Goal: Task Accomplishment & Management: Manage account settings

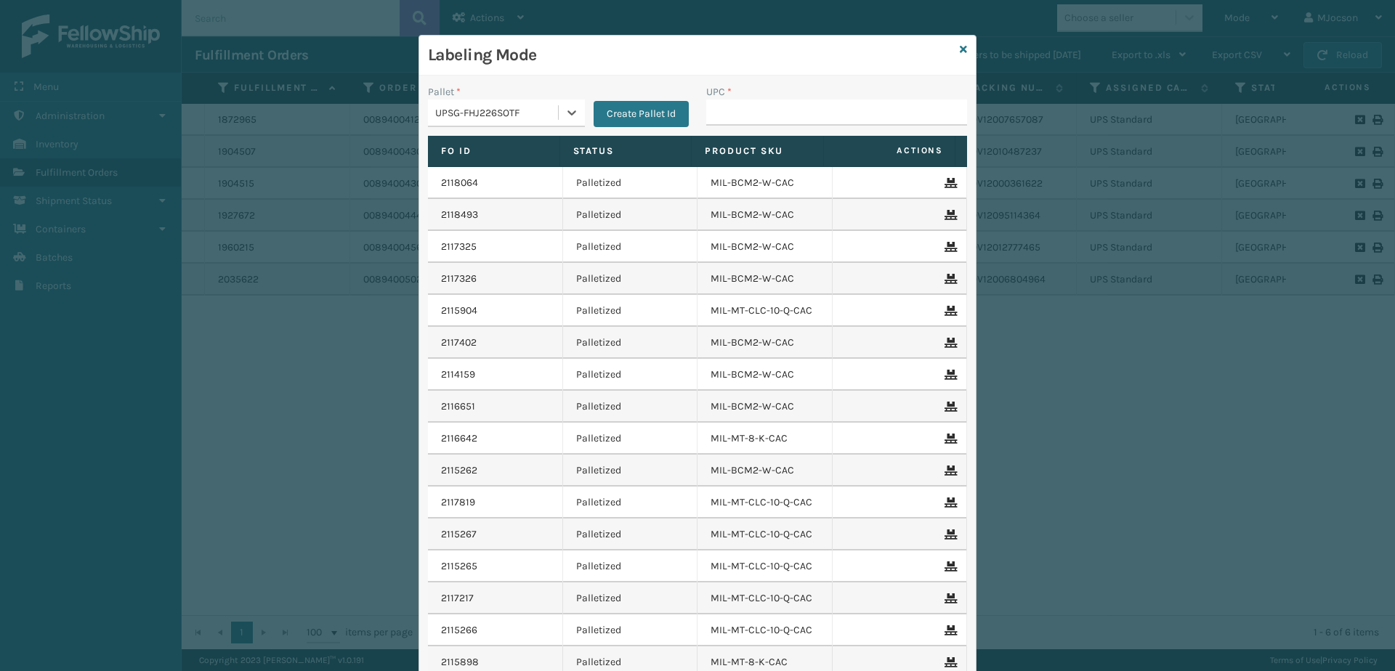
scroll to position [97, 0]
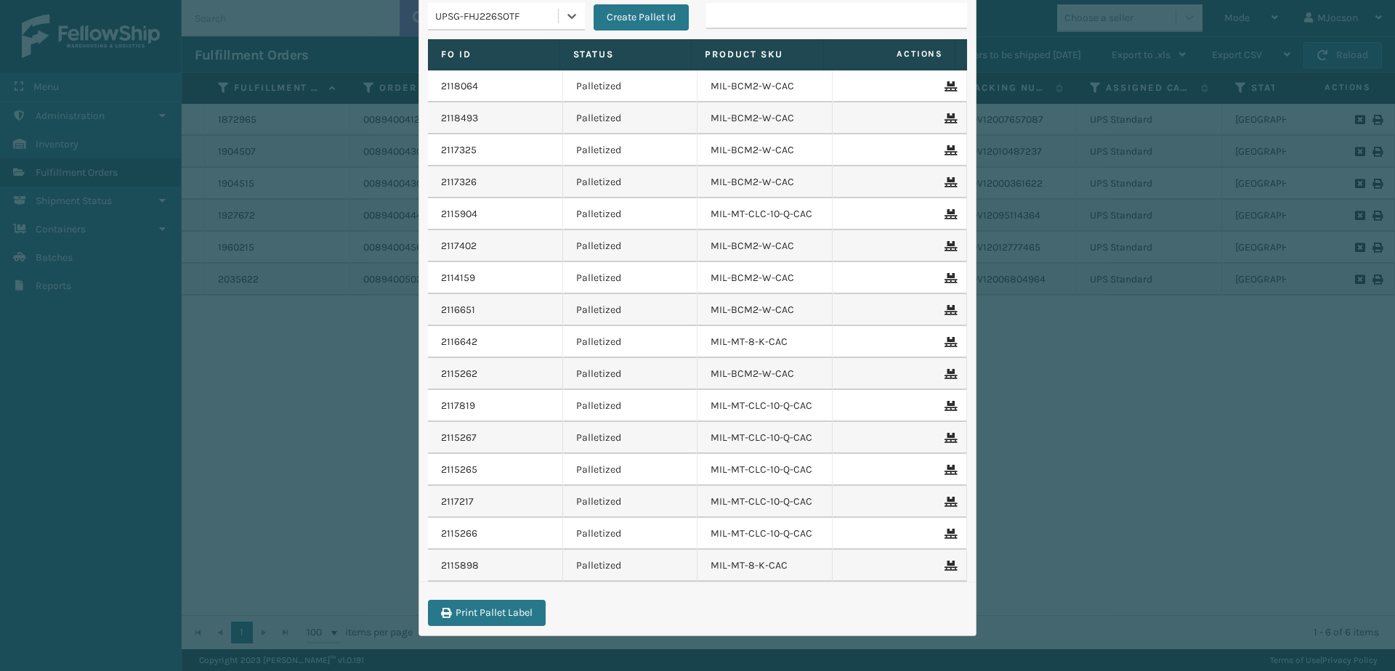
click at [251, 530] on div "Labeling Mode Pallet * option UPSG-FHJ226SOTF, selected. 0 results available. S…" at bounding box center [697, 335] width 1395 height 671
click at [339, 390] on div "Labeling Mode Pallet * option UPSG-FHJ226SOTF, selected. 0 results available. S…" at bounding box center [697, 335] width 1395 height 671
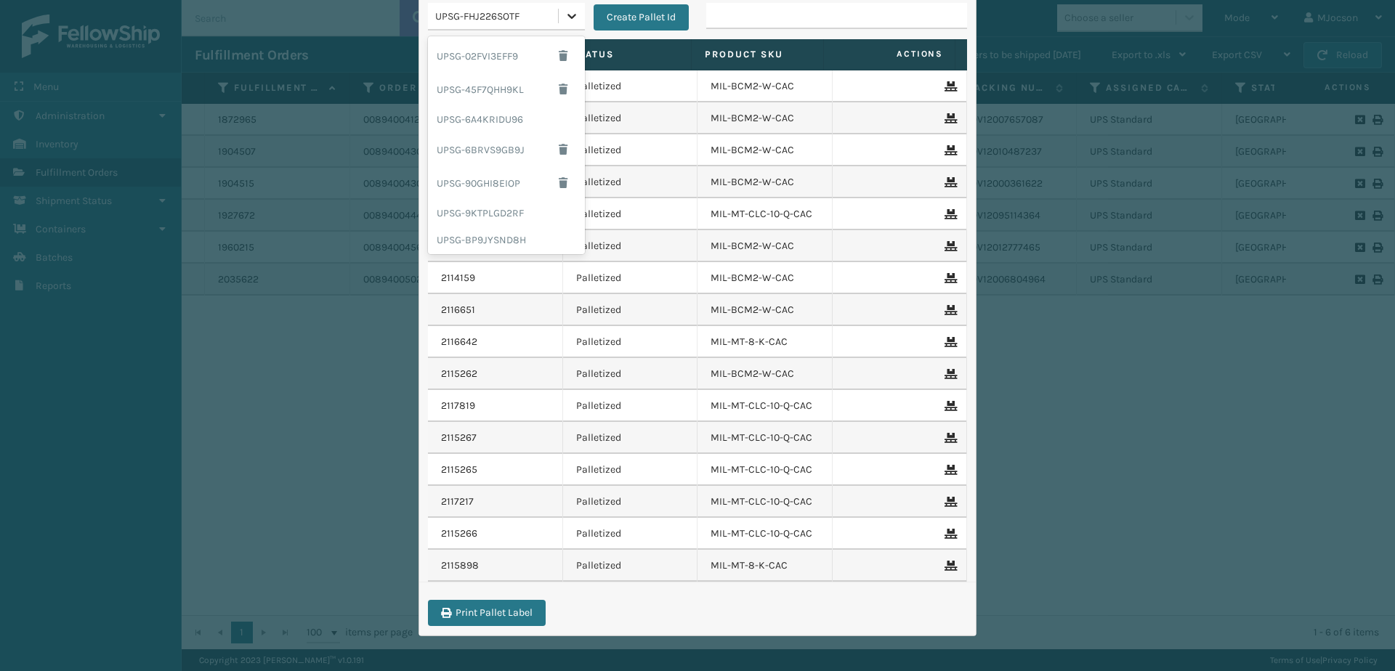
click at [565, 20] on icon at bounding box center [572, 16] width 15 height 15
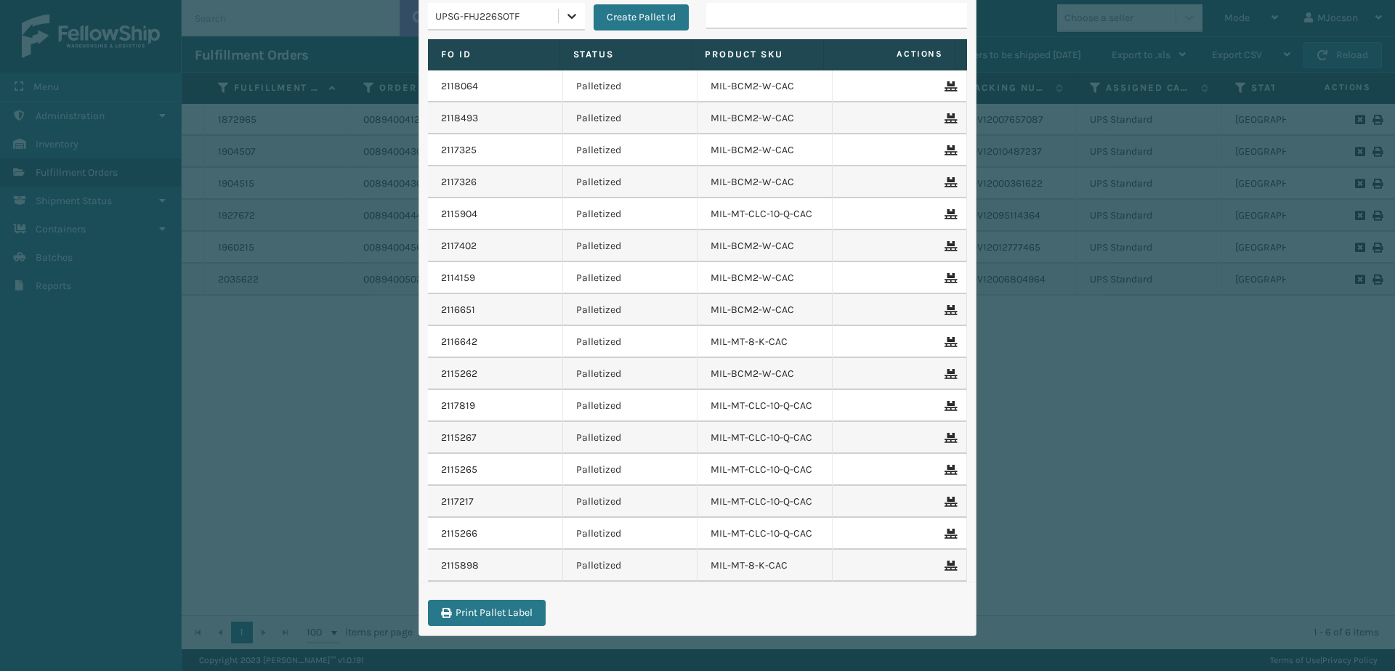
click at [565, 20] on icon at bounding box center [572, 16] width 15 height 15
click at [1027, 432] on div "Labeling Mode Pallet * option UPSG-FHJ226SOTF, selected. 0 results available. S…" at bounding box center [697, 335] width 1395 height 671
click at [84, 353] on div "Labeling Mode Pallet * option UPSG-FHJ226SOTF, selected. 0 results available. S…" at bounding box center [697, 335] width 1395 height 671
click at [737, 12] on input "UPC *" at bounding box center [836, 16] width 261 height 26
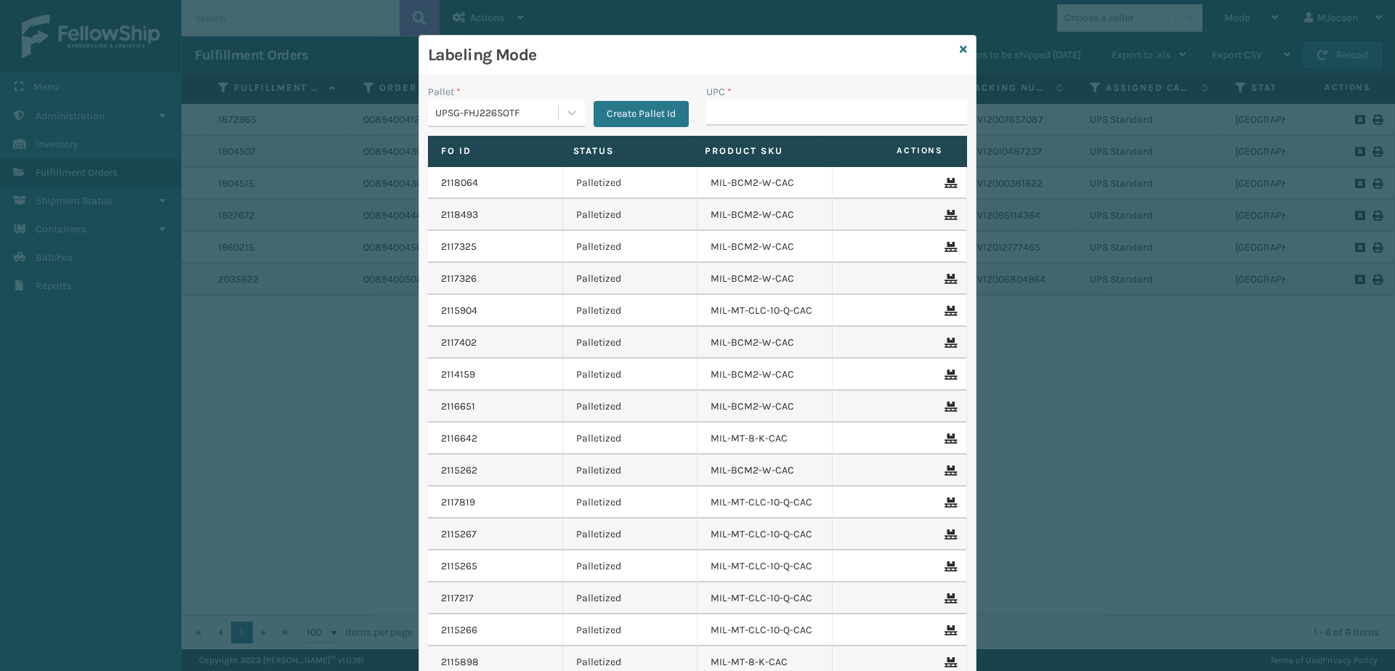
click at [964, 45] on div "Labeling Mode" at bounding box center [697, 56] width 557 height 40
click at [963, 49] on div "Labeling Mode" at bounding box center [697, 56] width 557 height 40
click at [960, 49] on icon at bounding box center [963, 49] width 7 height 10
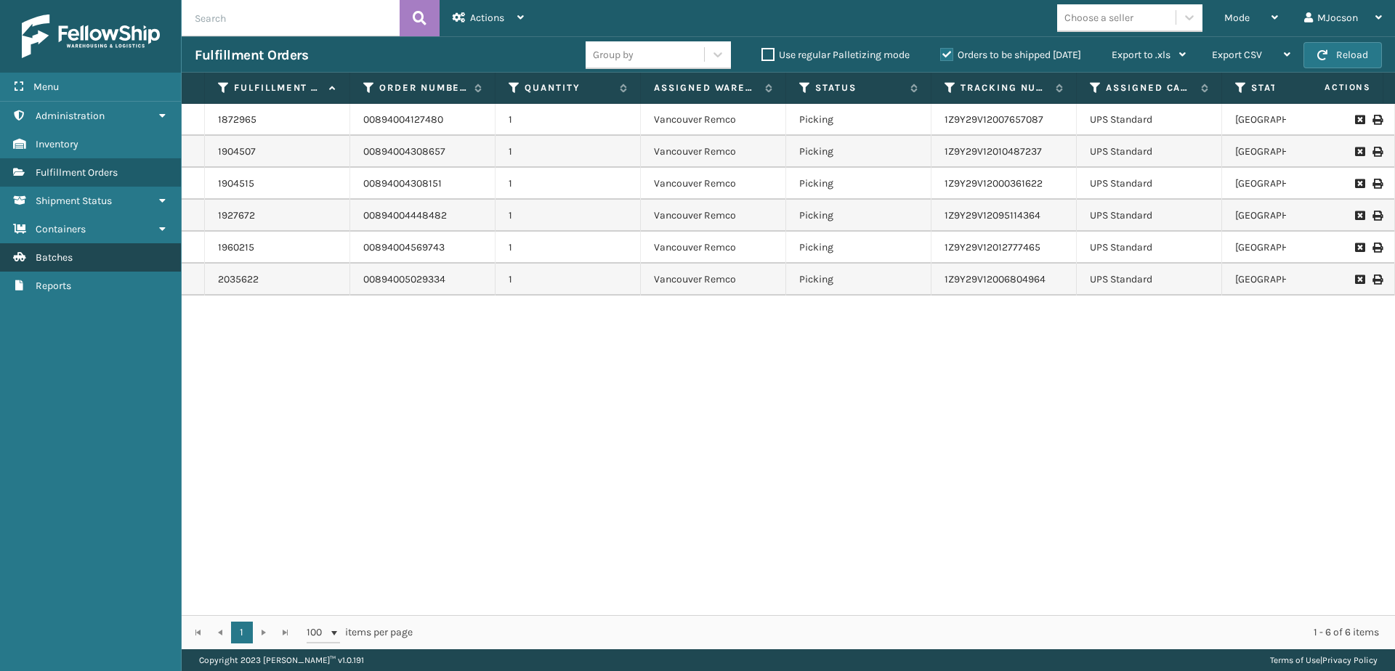
click at [45, 261] on span "Batches" at bounding box center [54, 257] width 37 height 12
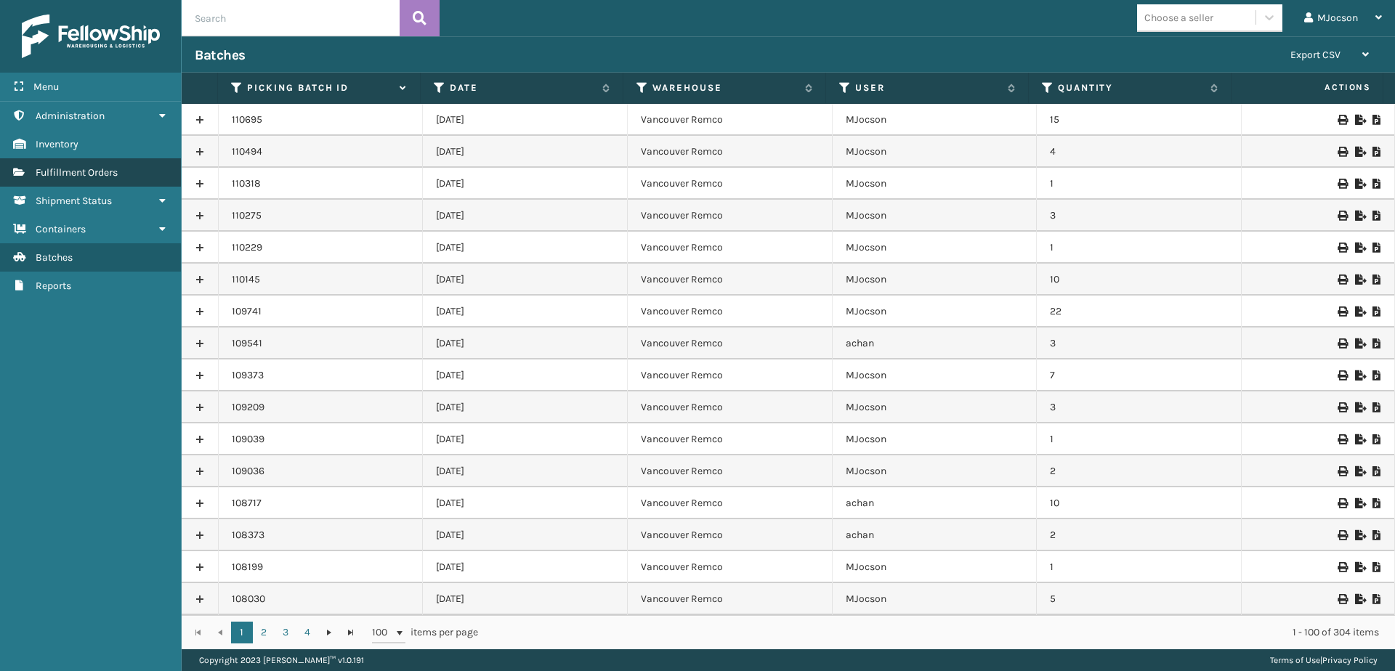
click at [50, 169] on span "Fulfillment Orders" at bounding box center [77, 172] width 82 height 12
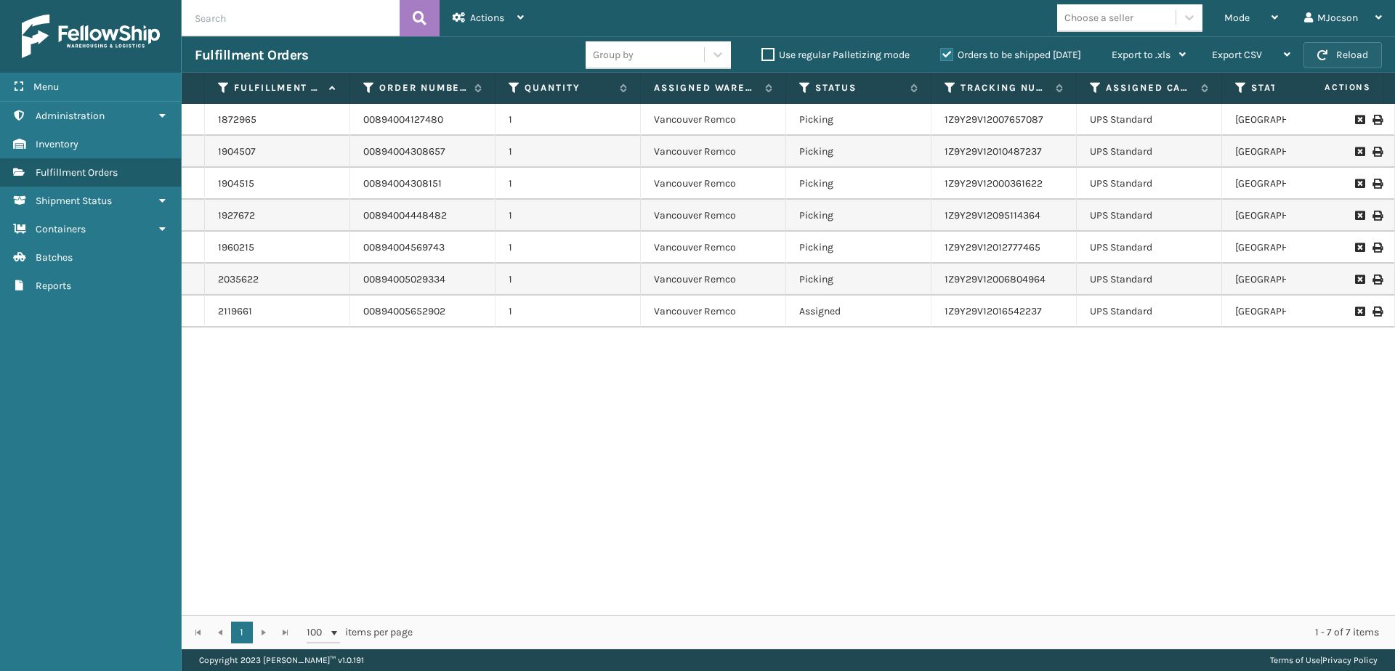
click at [1332, 53] on button "Reload" at bounding box center [1342, 55] width 78 height 26
click at [1237, 16] on span "Mode" at bounding box center [1236, 18] width 25 height 12
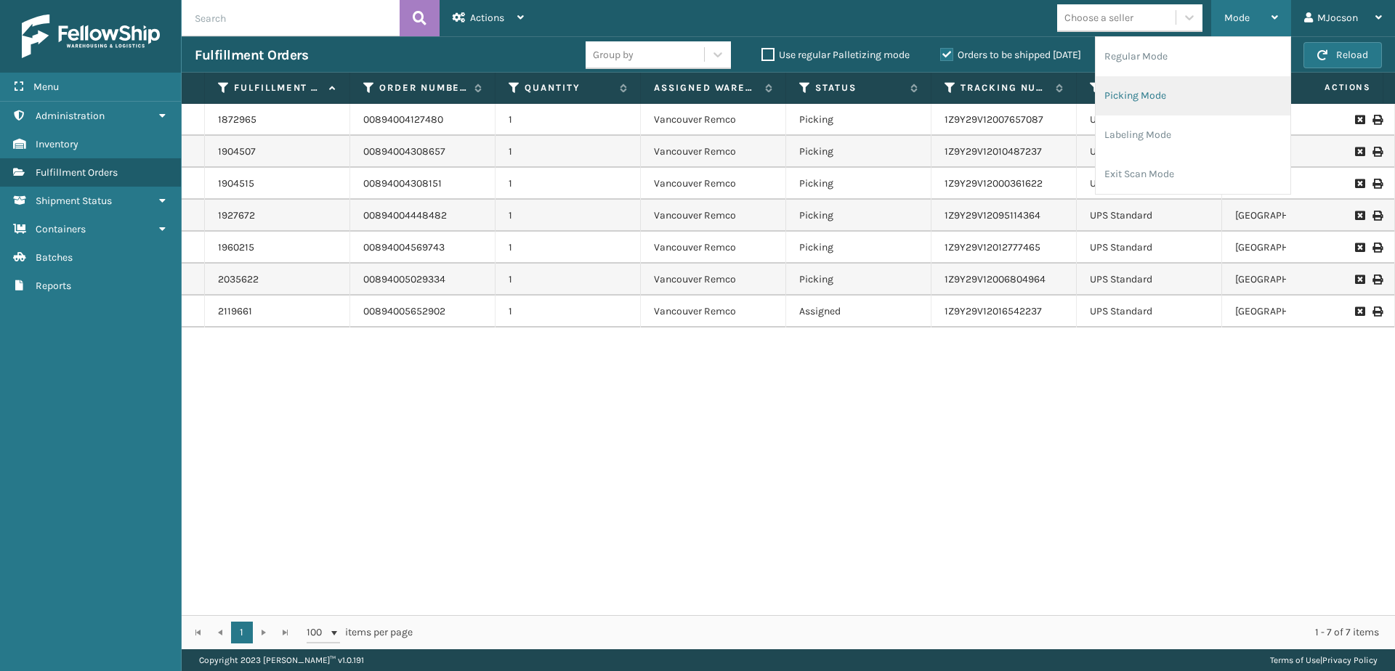
click at [1138, 94] on li "Picking Mode" at bounding box center [1193, 95] width 195 height 39
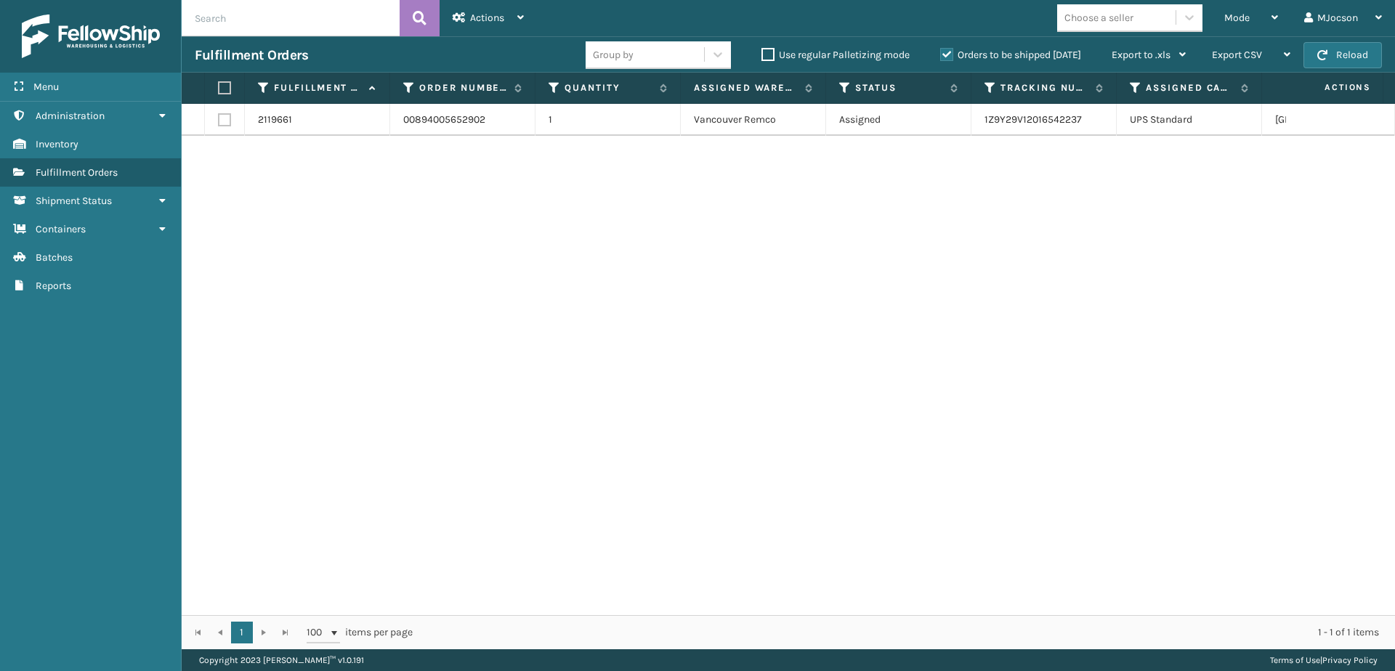
click at [225, 86] on label at bounding box center [222, 87] width 9 height 13
click at [219, 86] on input "checkbox" at bounding box center [218, 88] width 1 height 9
checkbox input "true"
click at [469, 16] on div "Actions" at bounding box center [488, 18] width 71 height 36
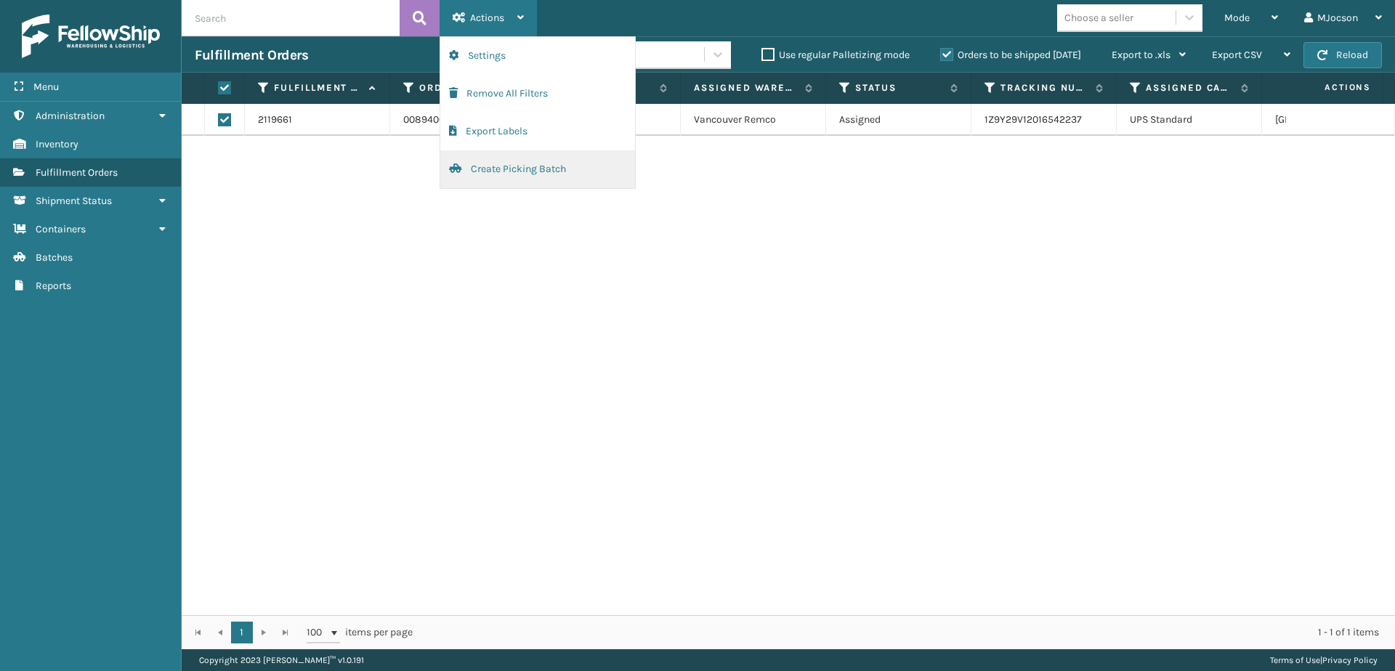
click at [493, 175] on button "Create Picking Batch" at bounding box center [537, 169] width 195 height 38
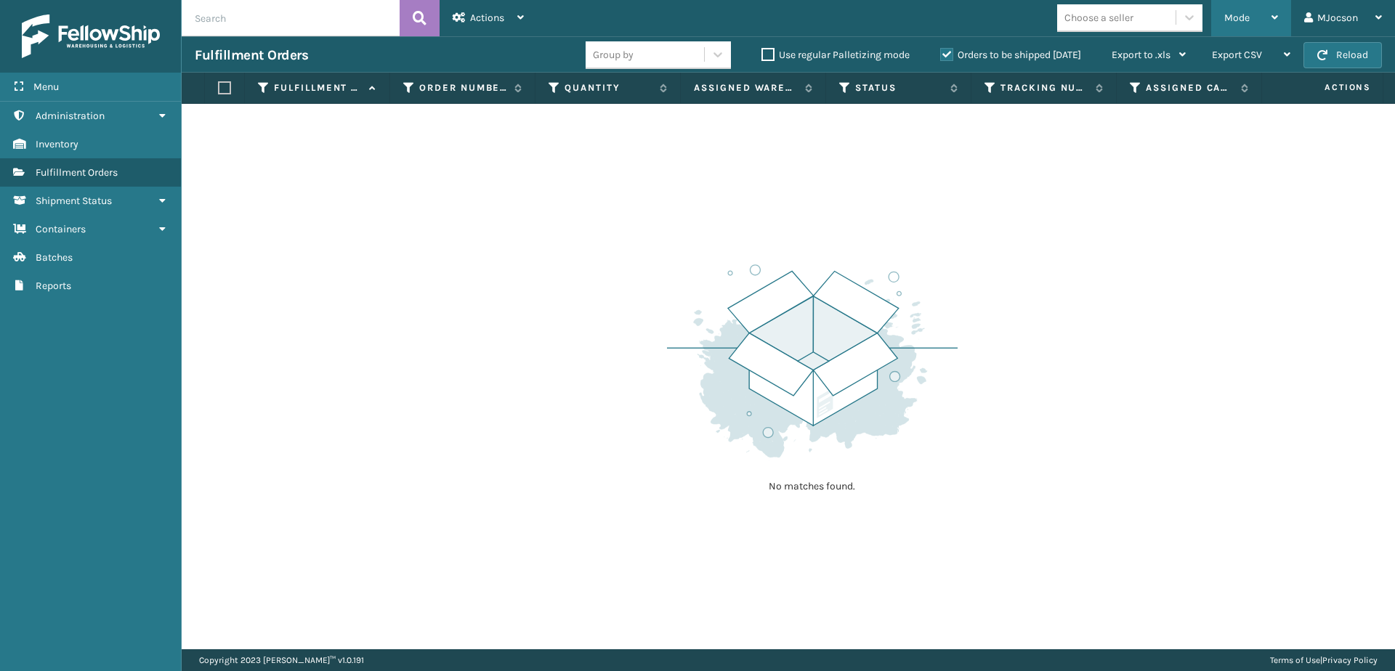
click at [1237, 18] on span "Mode" at bounding box center [1236, 18] width 25 height 12
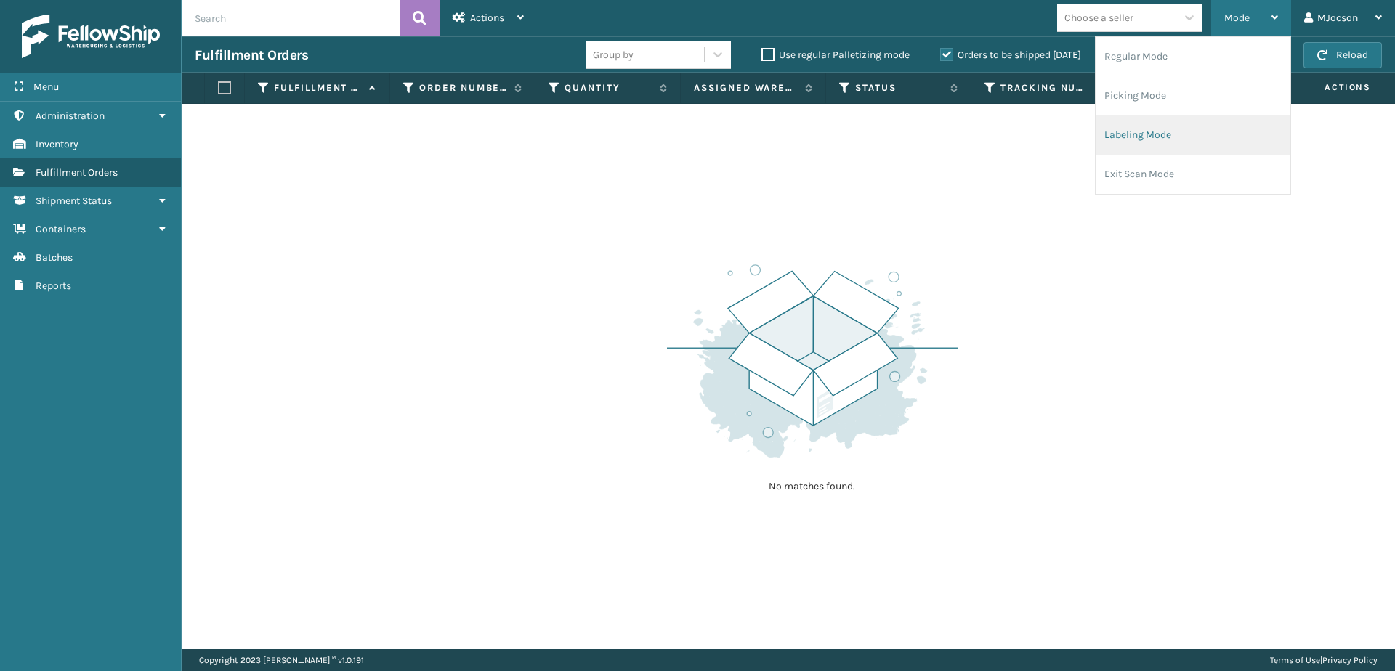
click at [1191, 132] on li "Labeling Mode" at bounding box center [1193, 135] width 195 height 39
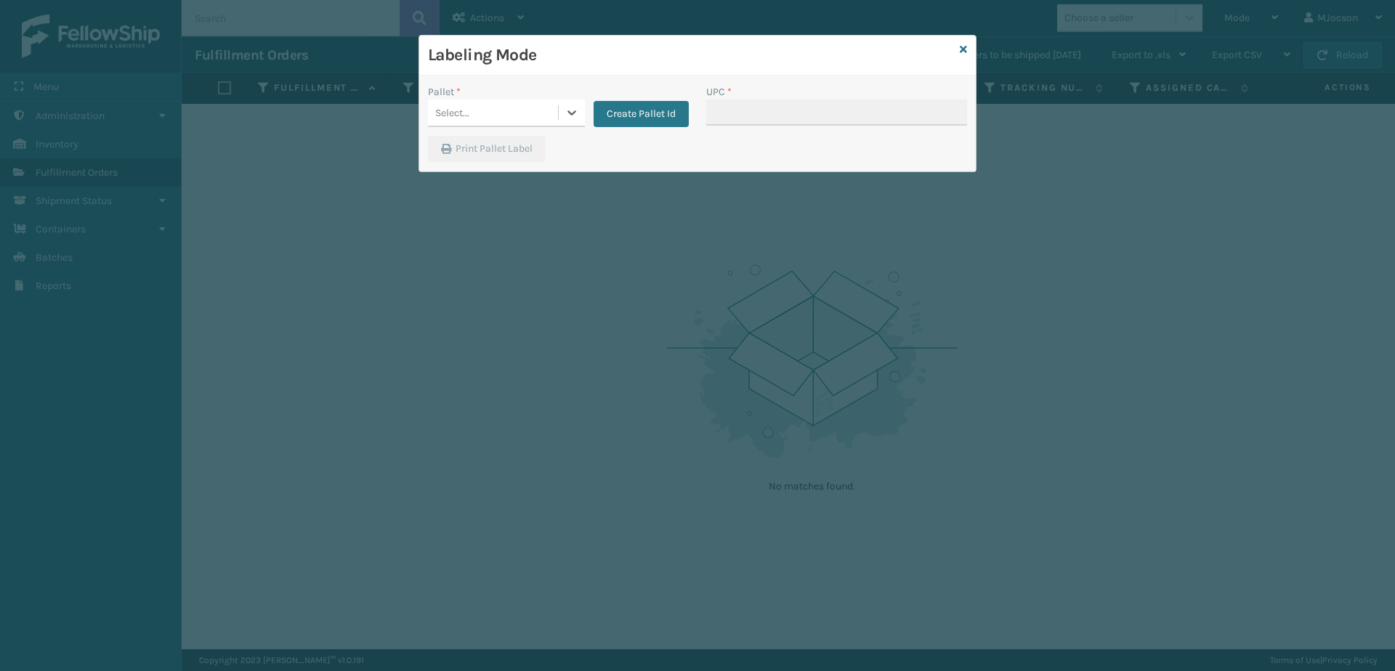
click at [501, 304] on div "Labeling Mode Pallet * 0 results available. Select is focused ,type to refine l…" at bounding box center [697, 335] width 1395 height 671
click at [621, 116] on button "Create Pallet Id" at bounding box center [641, 114] width 95 height 26
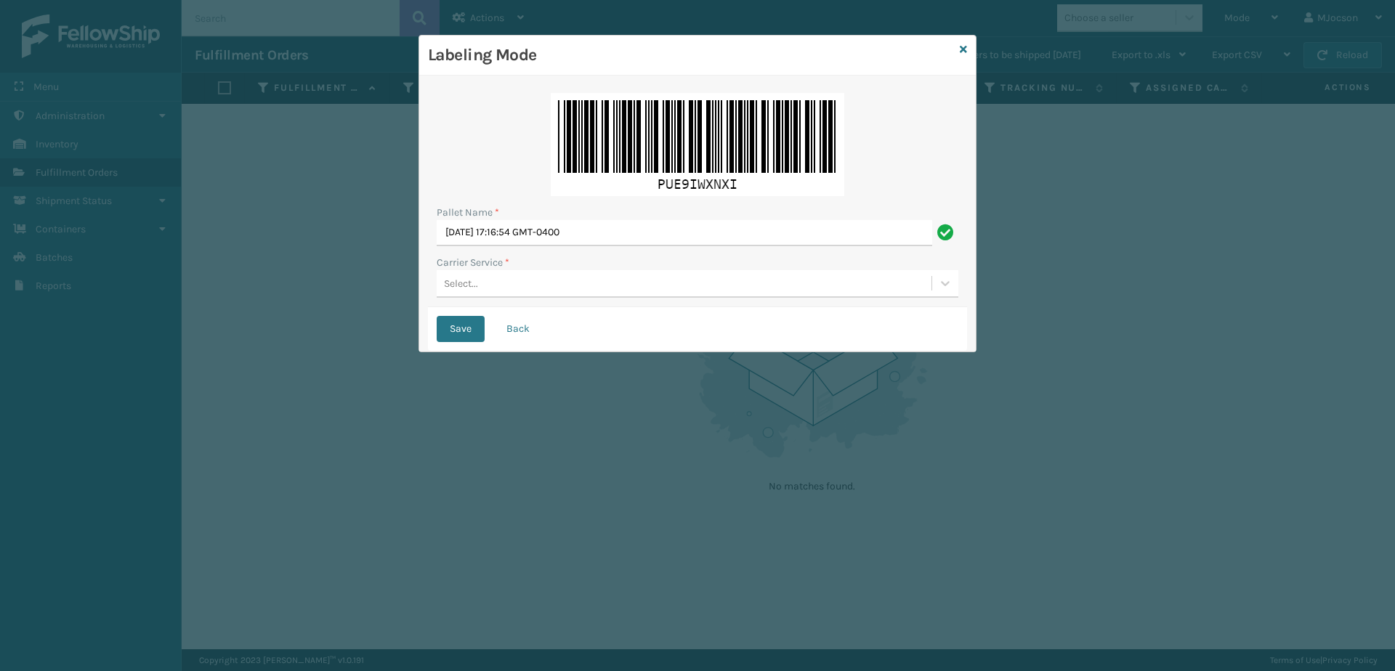
click at [602, 464] on div "Labeling Mode Pallet Name * [DATE] 17:16:54 GMT-0400 Carrier Service * Select..…" at bounding box center [697, 335] width 1395 height 671
click at [966, 49] on icon at bounding box center [963, 49] width 7 height 10
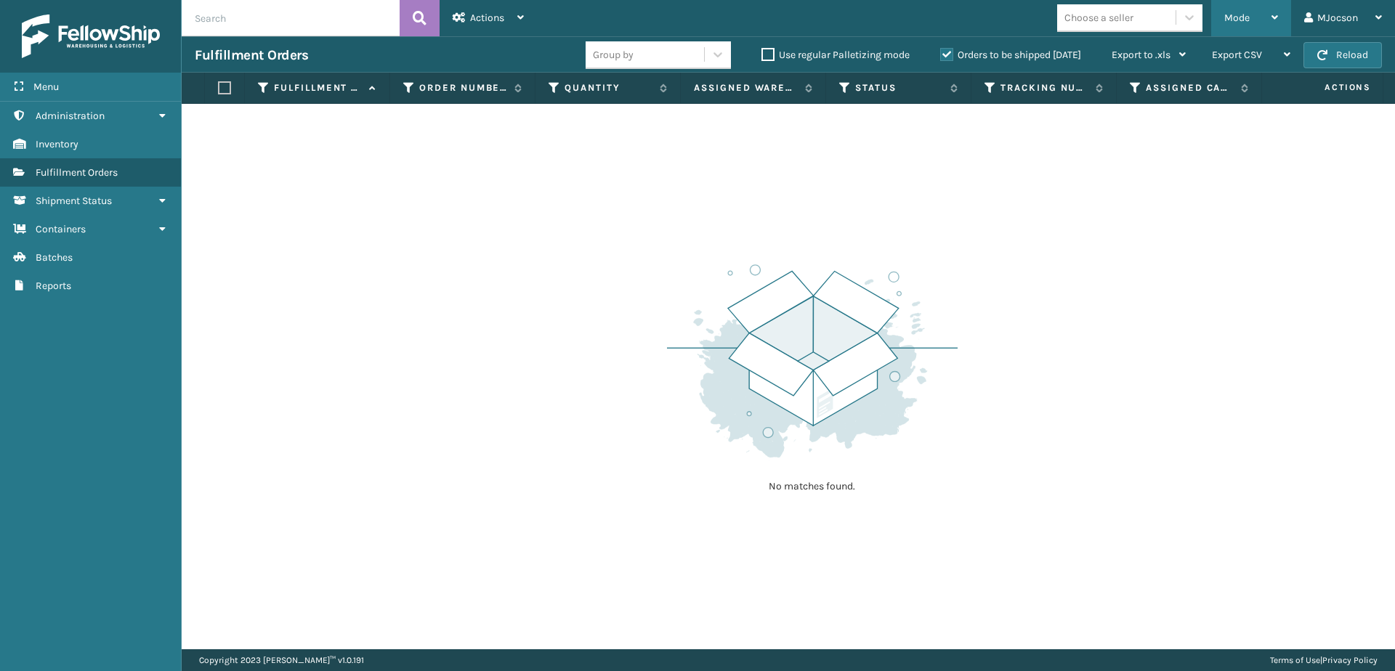
click at [1248, 23] on span "Mode" at bounding box center [1236, 18] width 25 height 12
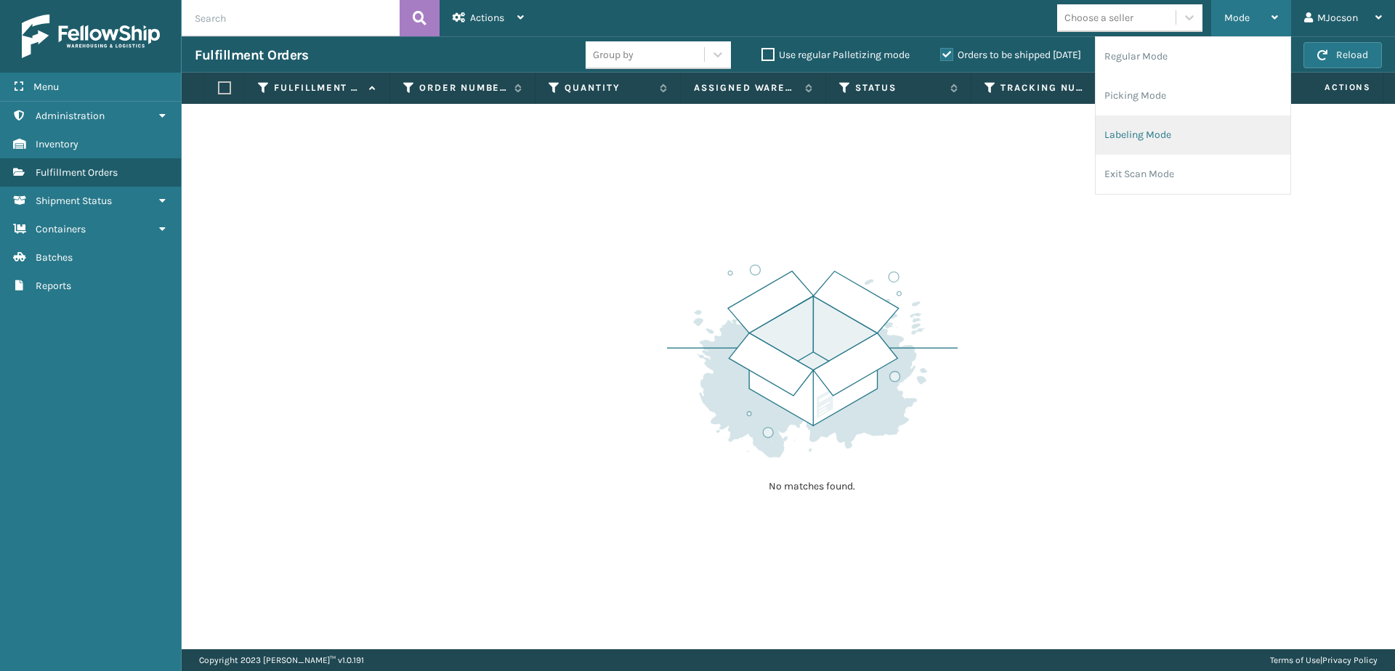
click at [1142, 136] on li "Labeling Mode" at bounding box center [1193, 135] width 195 height 39
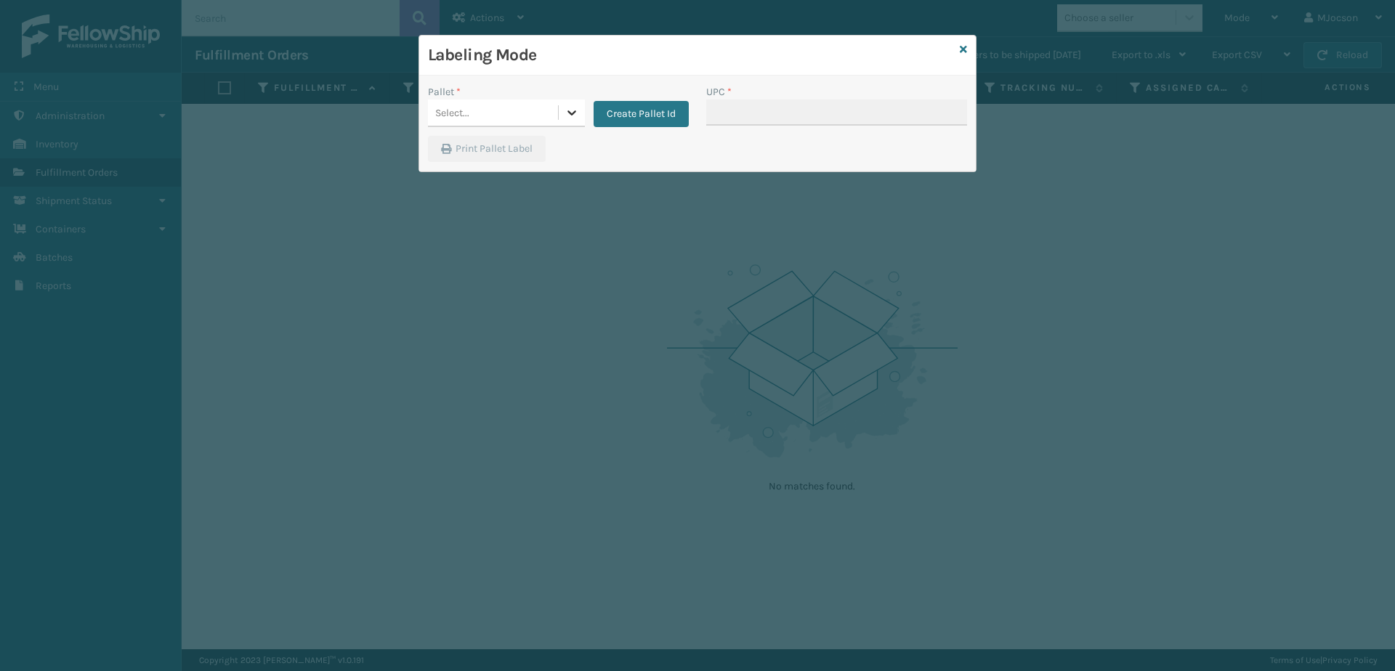
click at [575, 115] on icon at bounding box center [572, 112] width 15 height 15
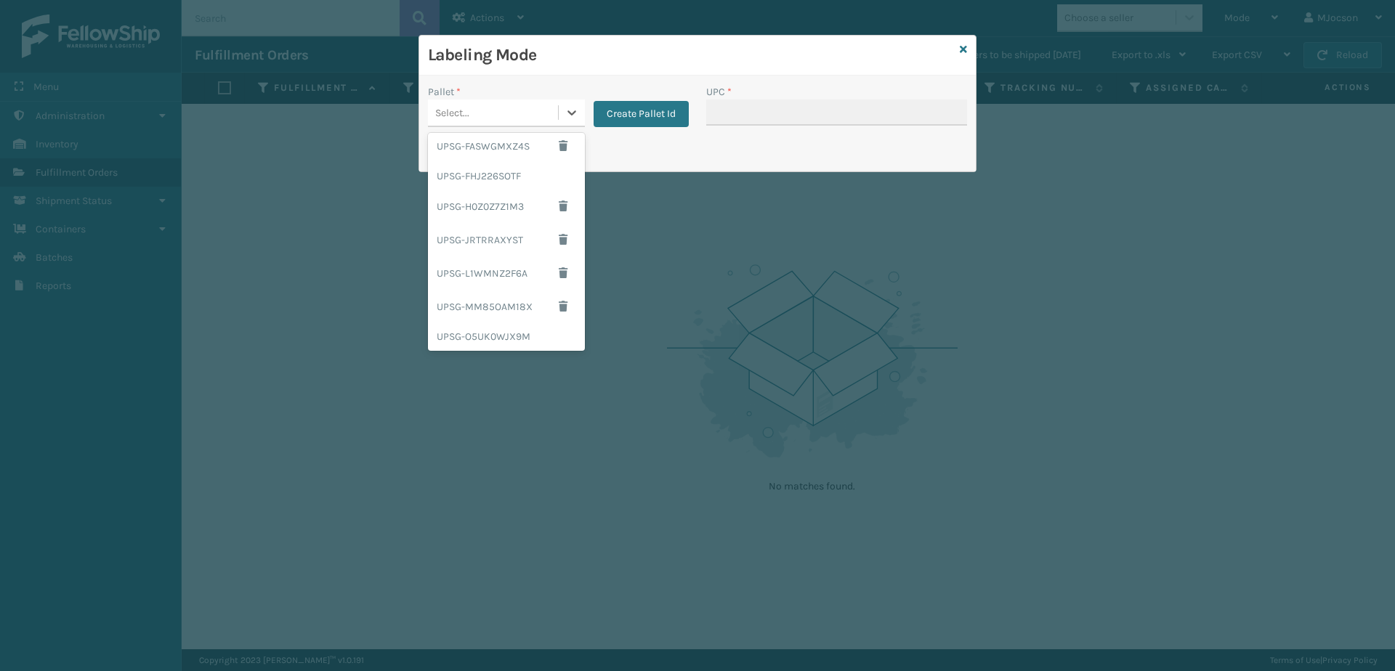
scroll to position [248, 0]
click at [503, 189] on div "UPSG-FHJ226SOTF" at bounding box center [506, 182] width 157 height 27
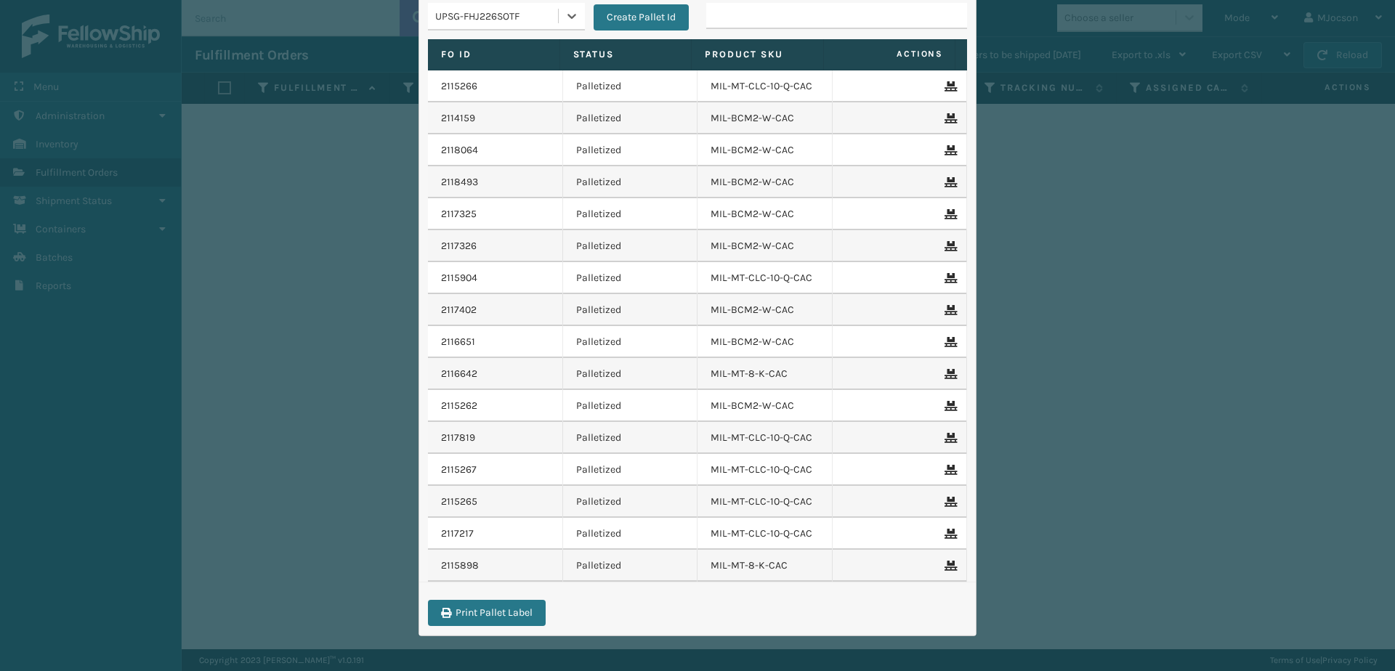
scroll to position [0, 0]
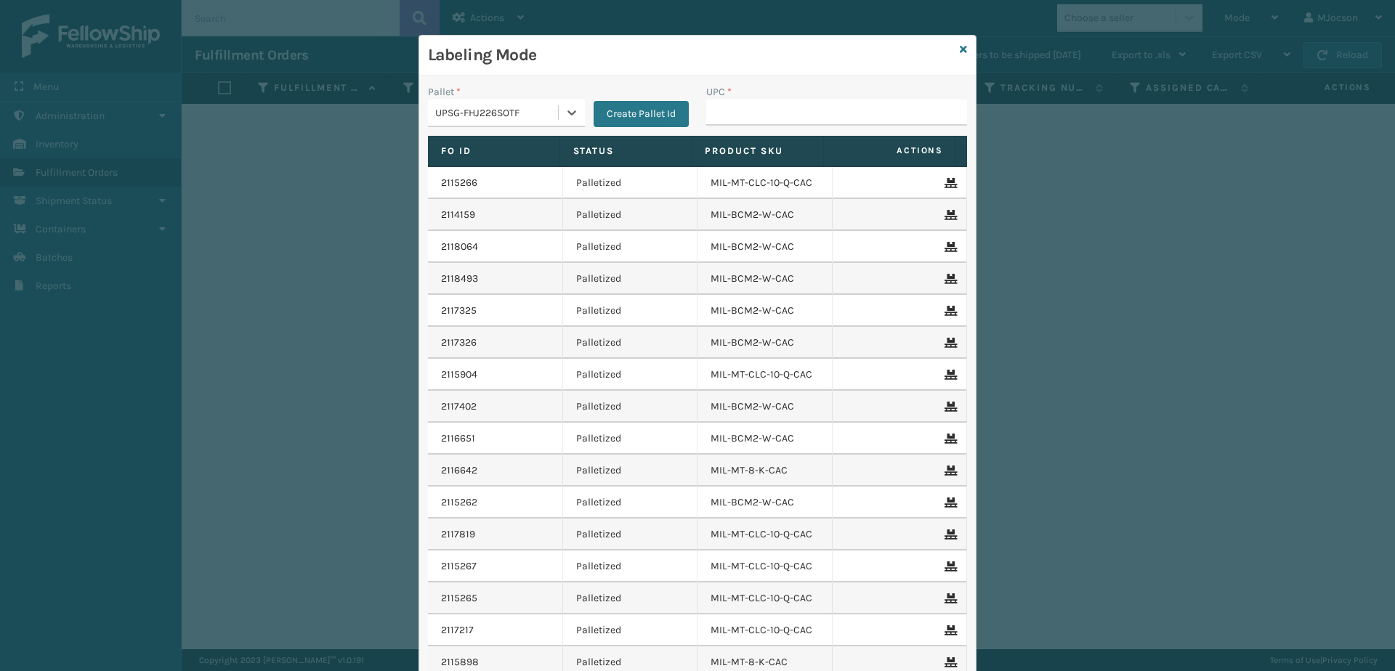
click at [1090, 299] on div "Labeling Mode Pallet * option UPSG-FHJ226SOTF, selected. 0 results available. S…" at bounding box center [697, 335] width 1395 height 671
click at [951, 47] on div "Labeling Mode" at bounding box center [697, 56] width 557 height 40
click at [960, 52] on icon at bounding box center [963, 49] width 7 height 10
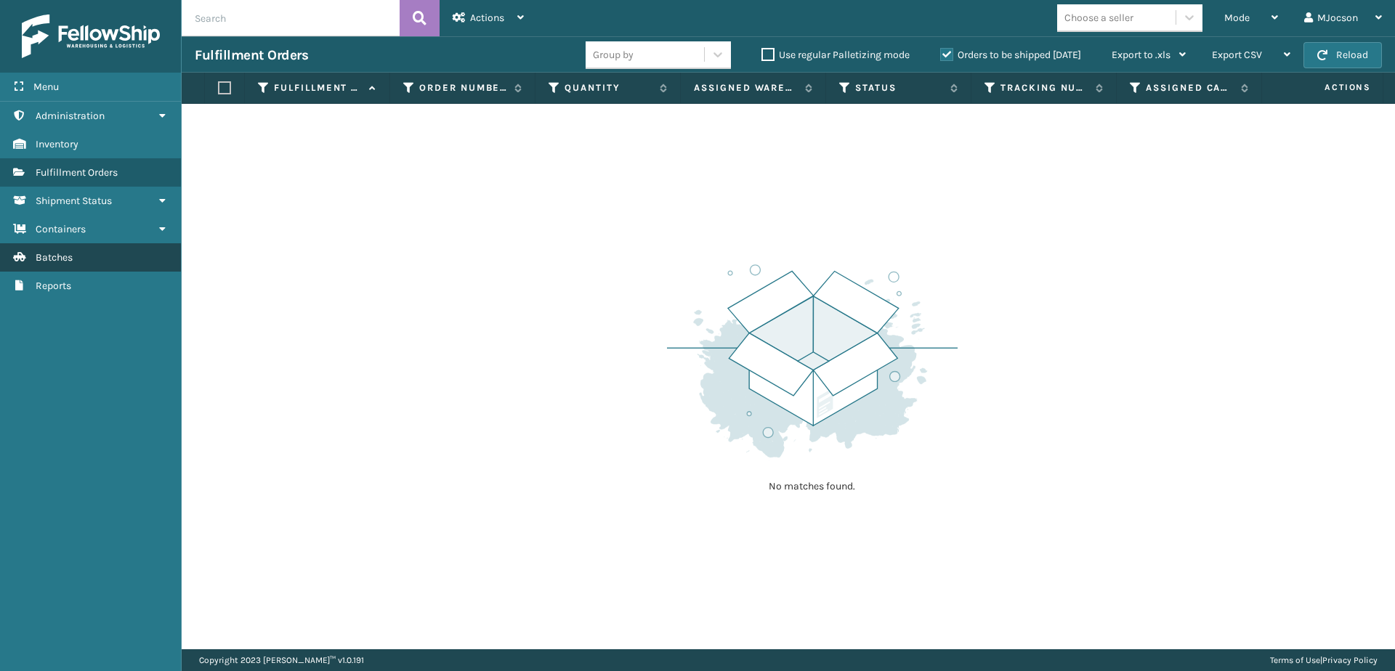
click at [92, 255] on link "Inventory Batches" at bounding box center [90, 257] width 181 height 28
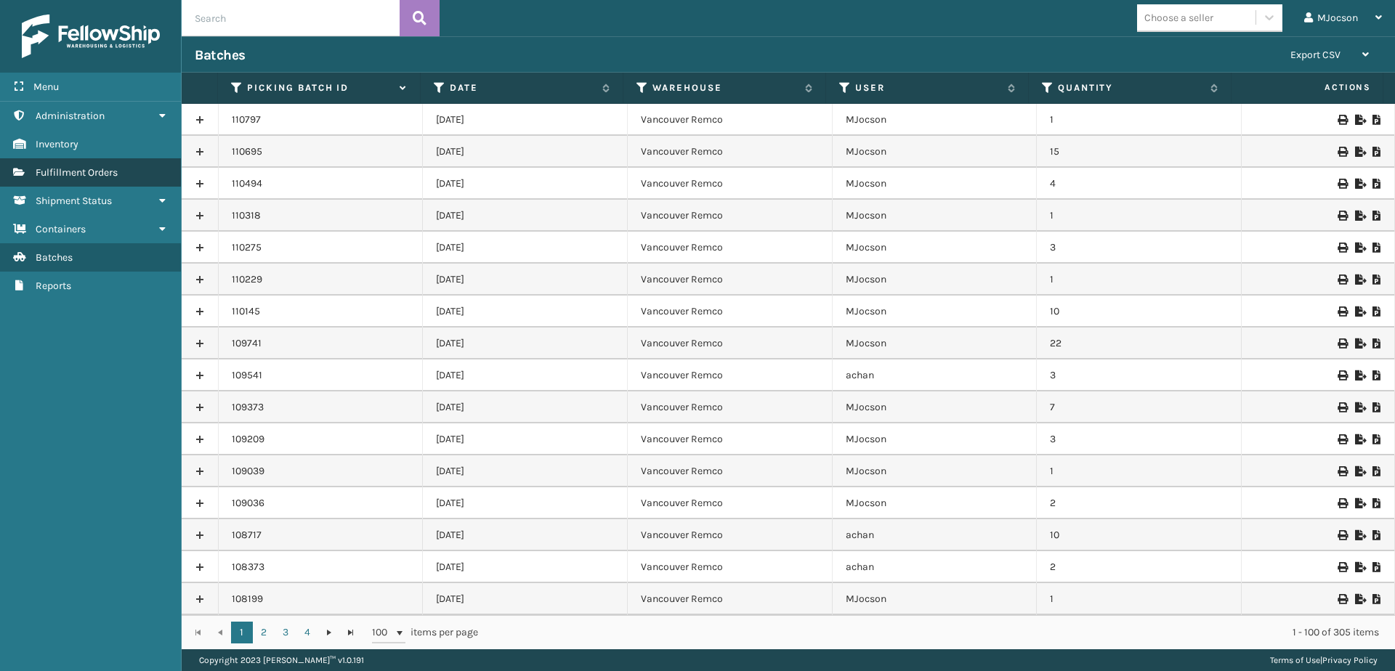
click at [93, 174] on span "Fulfillment Orders" at bounding box center [77, 172] width 82 height 12
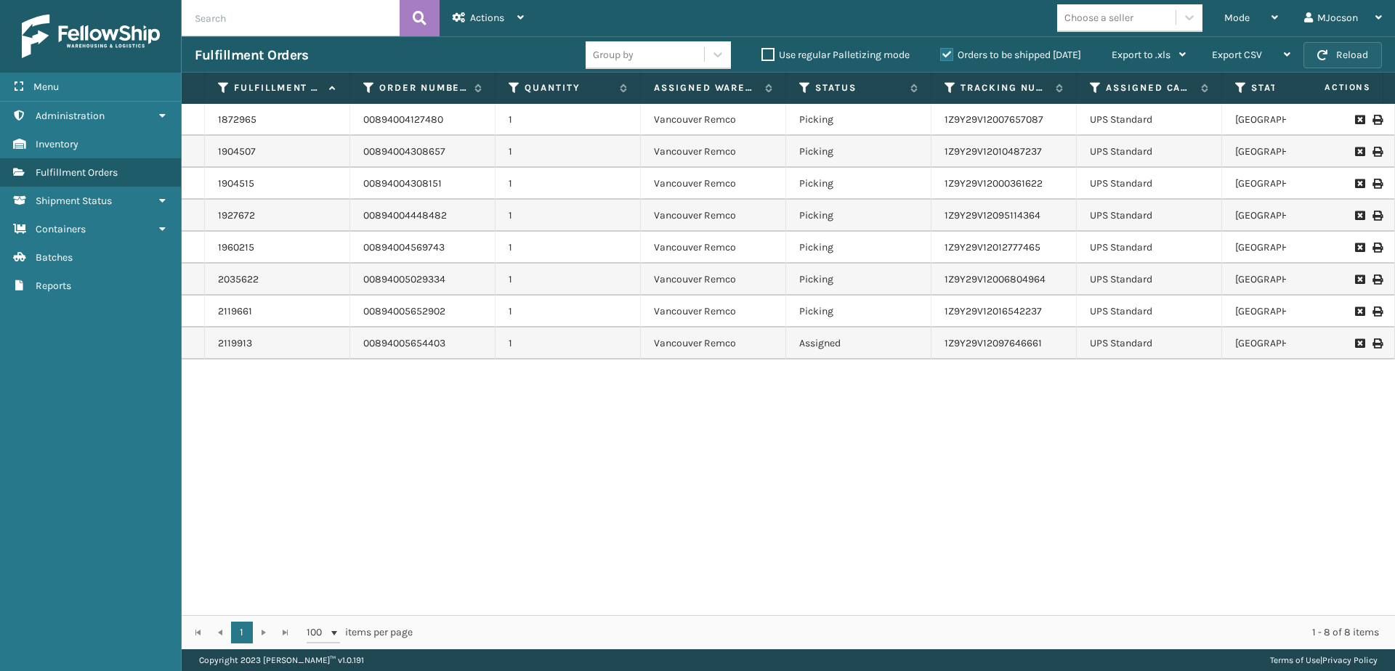
click at [1343, 53] on button "Reload" at bounding box center [1342, 55] width 78 height 26
click at [986, 502] on div "1872965 00894004127480 1 [GEOGRAPHIC_DATA] Remco Picking 1Z9Y29V12007657087 UPS…" at bounding box center [788, 359] width 1213 height 511
click at [62, 169] on span "Fulfillment Orders" at bounding box center [77, 172] width 82 height 12
click at [1250, 18] on div "Mode" at bounding box center [1251, 18] width 54 height 36
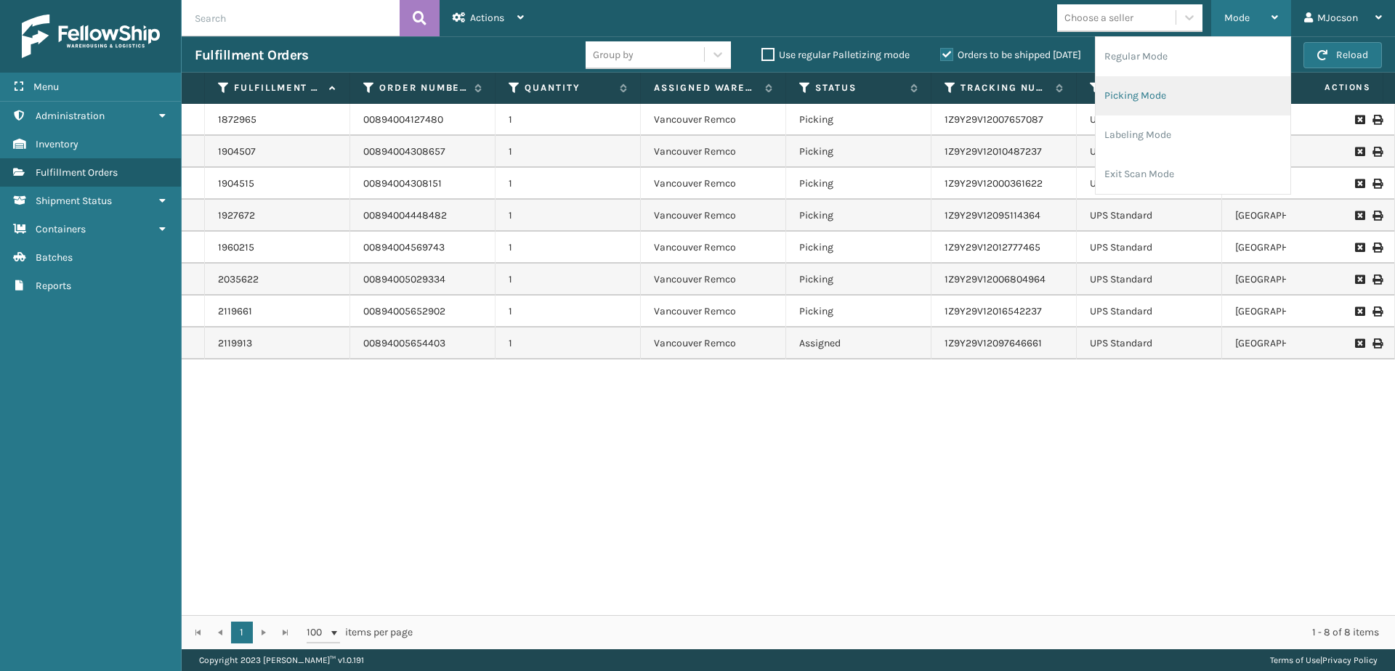
click at [1140, 92] on li "Picking Mode" at bounding box center [1193, 95] width 195 height 39
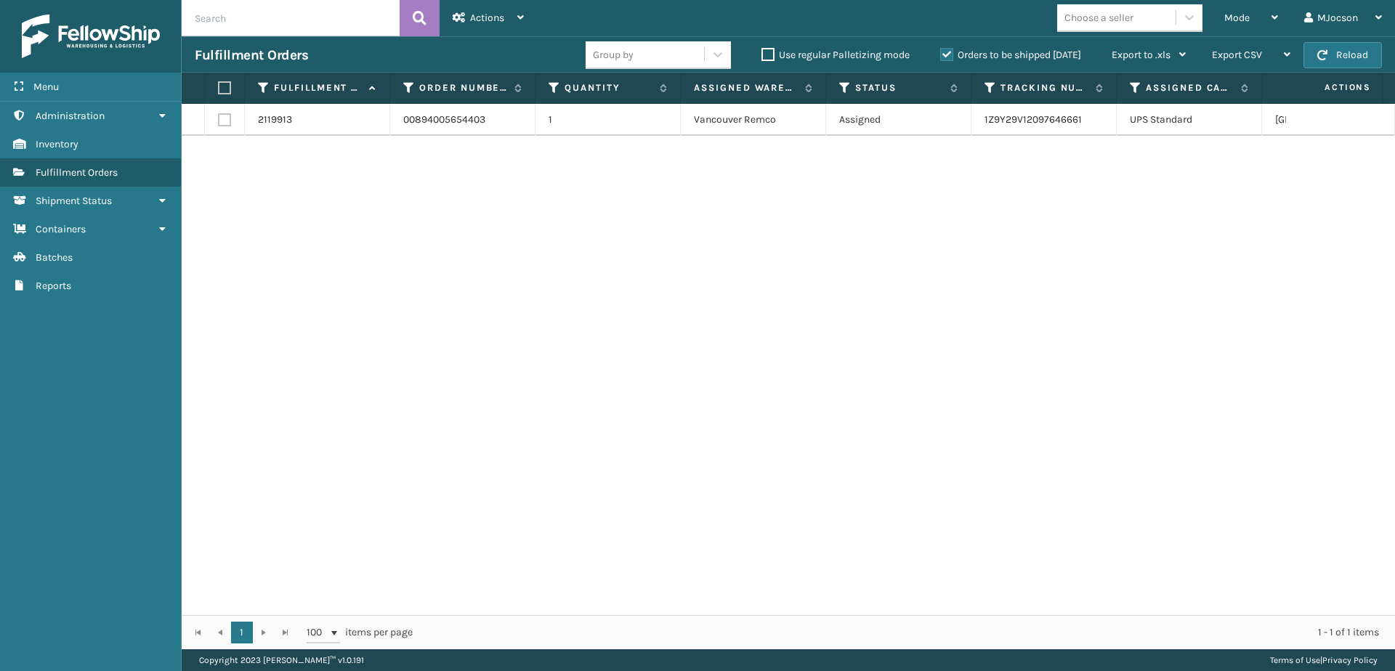
click at [219, 83] on label at bounding box center [222, 87] width 9 height 13
click at [219, 84] on input "checkbox" at bounding box center [218, 88] width 1 height 9
checkbox input "true"
click at [490, 17] on span "Actions" at bounding box center [487, 18] width 34 height 12
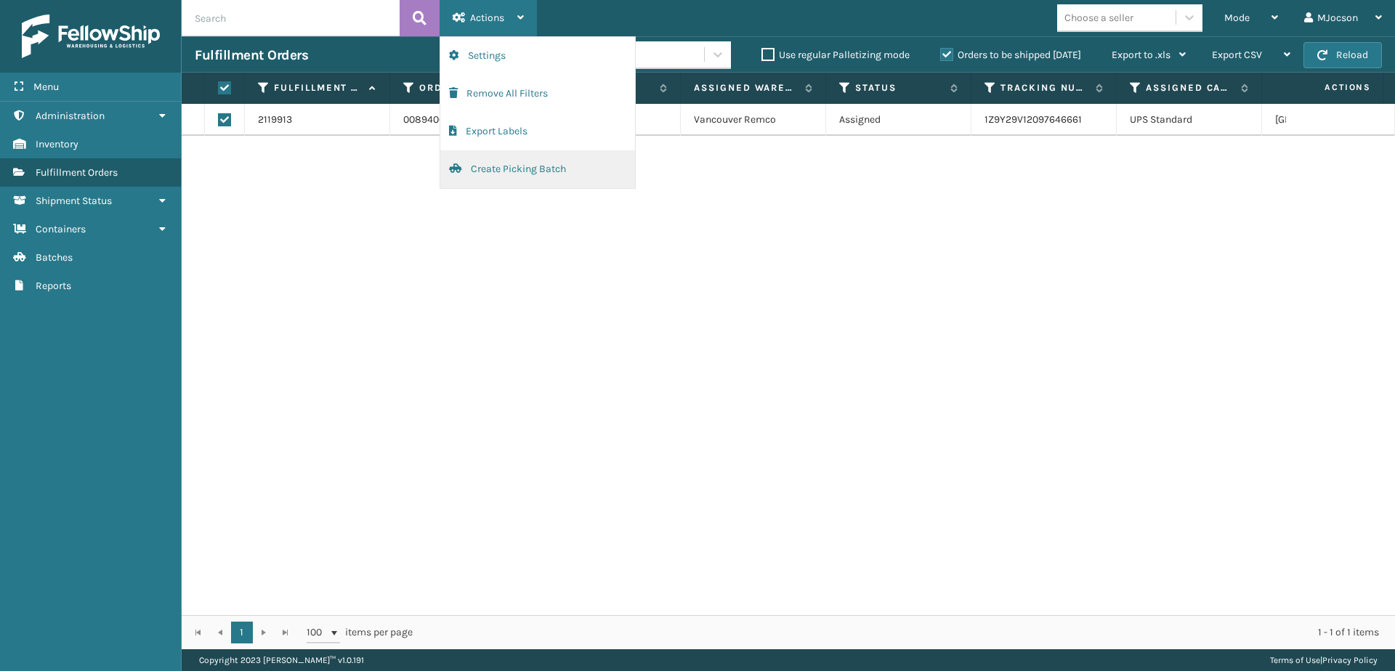
click at [521, 166] on button "Create Picking Batch" at bounding box center [537, 169] width 195 height 38
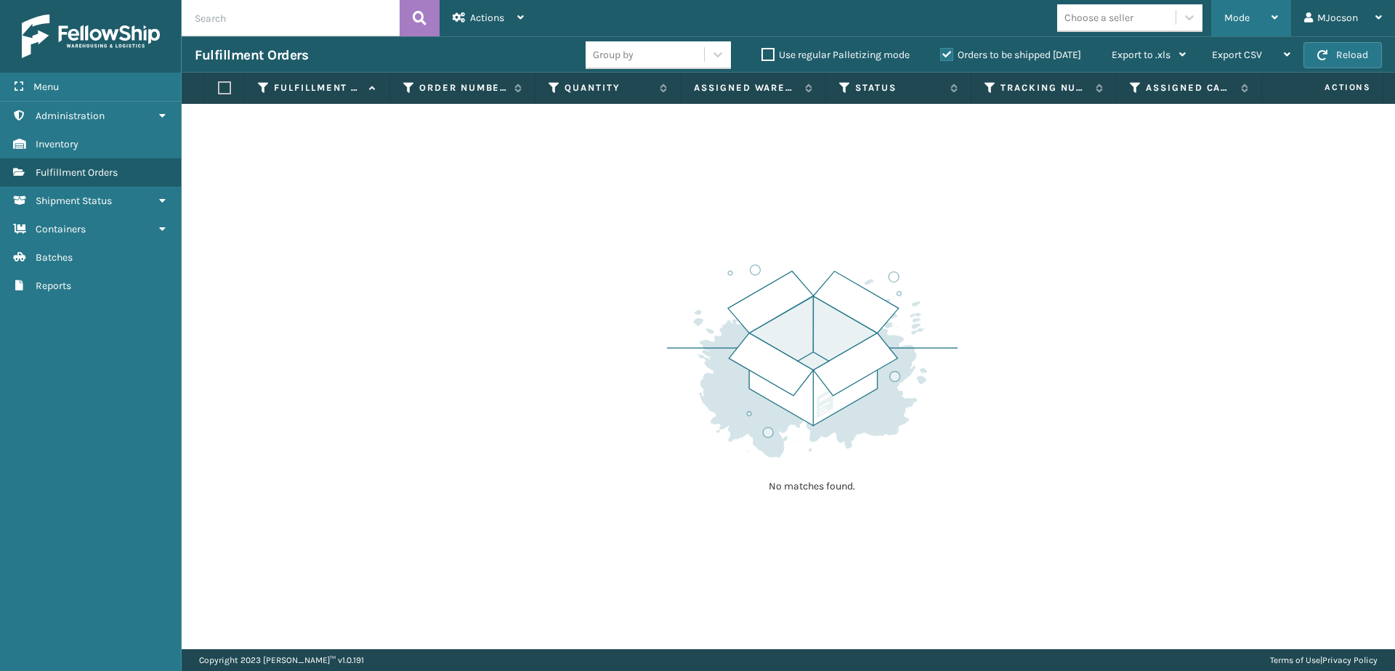
click at [1260, 26] on div "Mode" at bounding box center [1251, 18] width 54 height 36
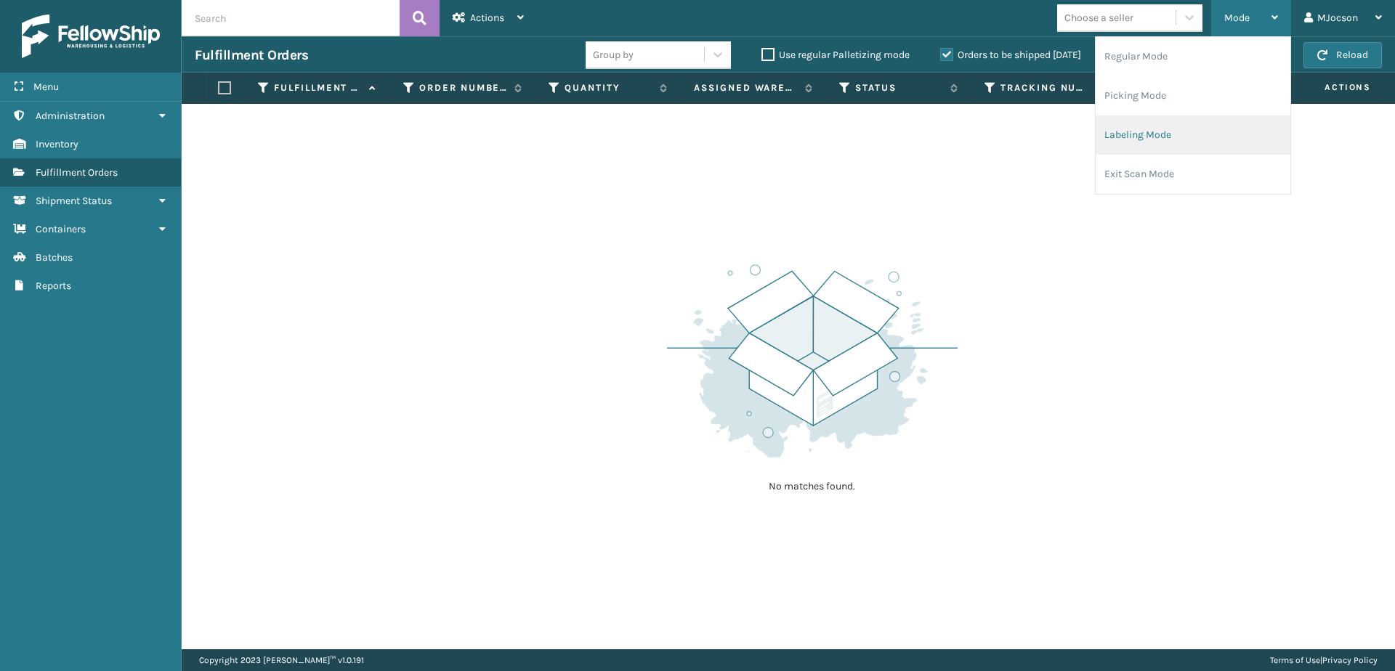
click at [1156, 141] on li "Labeling Mode" at bounding box center [1193, 135] width 195 height 39
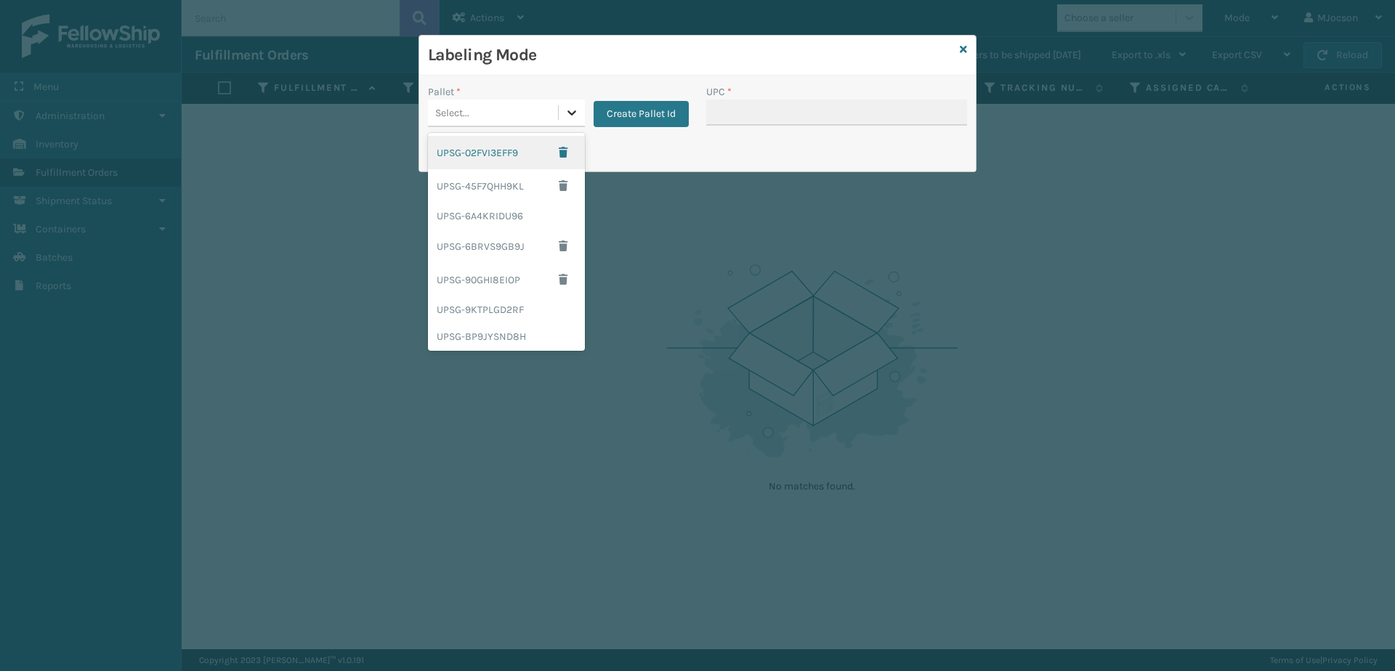
click at [576, 116] on icon at bounding box center [572, 112] width 15 height 15
click at [515, 163] on div "UPSG-FHJ226SOTF" at bounding box center [506, 161] width 157 height 27
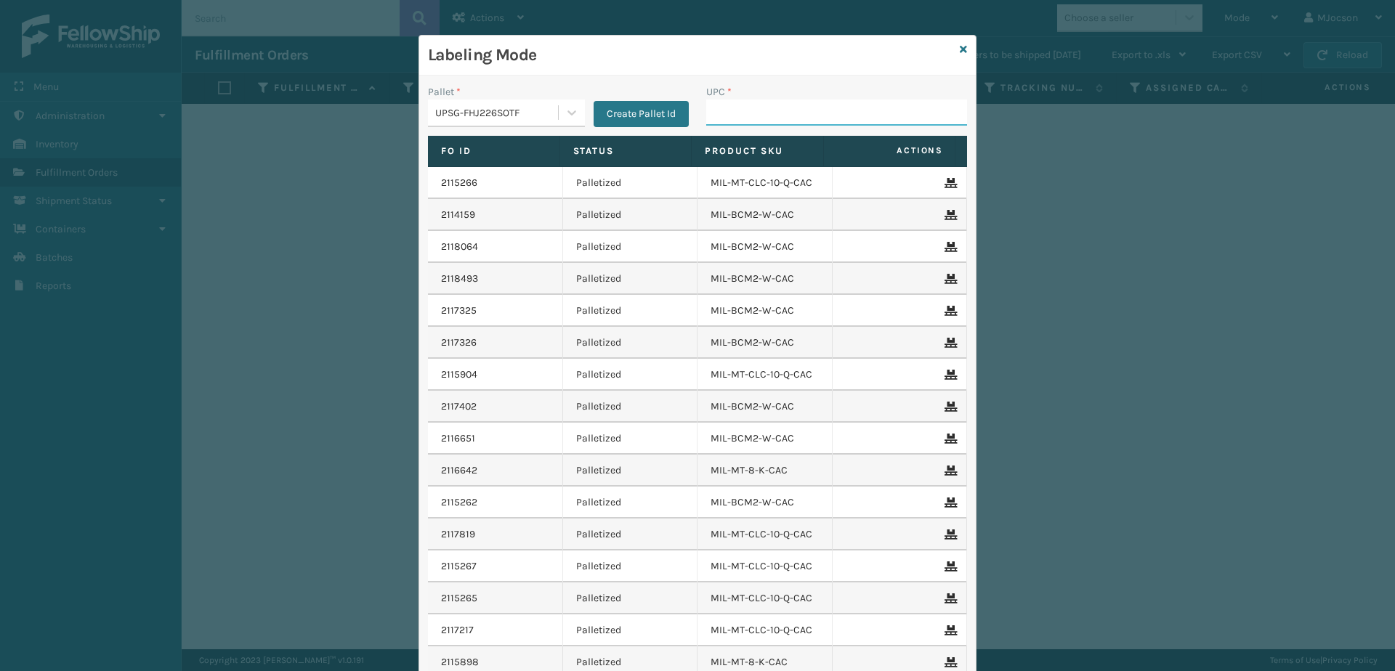
click at [738, 118] on input "UPC *" at bounding box center [836, 113] width 261 height 26
click at [951, 48] on div "Labeling Mode" at bounding box center [697, 56] width 557 height 40
click at [960, 48] on icon at bounding box center [963, 49] width 7 height 10
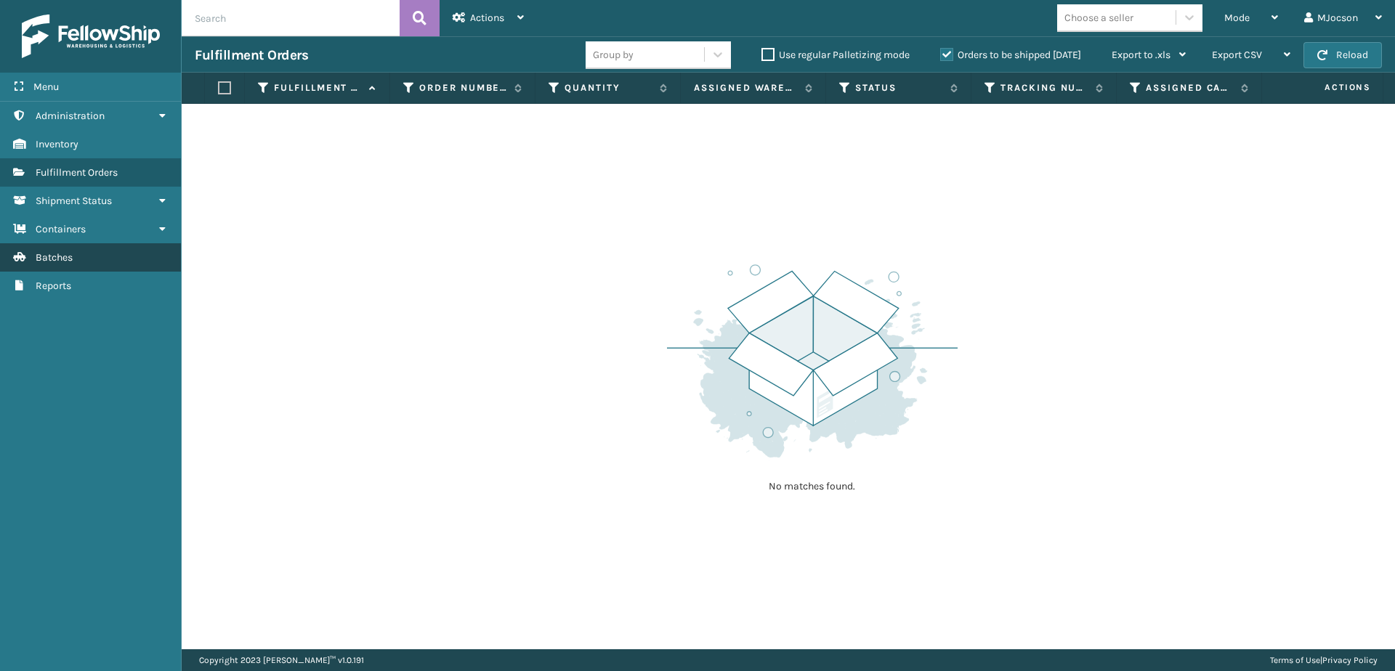
click at [62, 262] on span "Batches" at bounding box center [54, 257] width 37 height 12
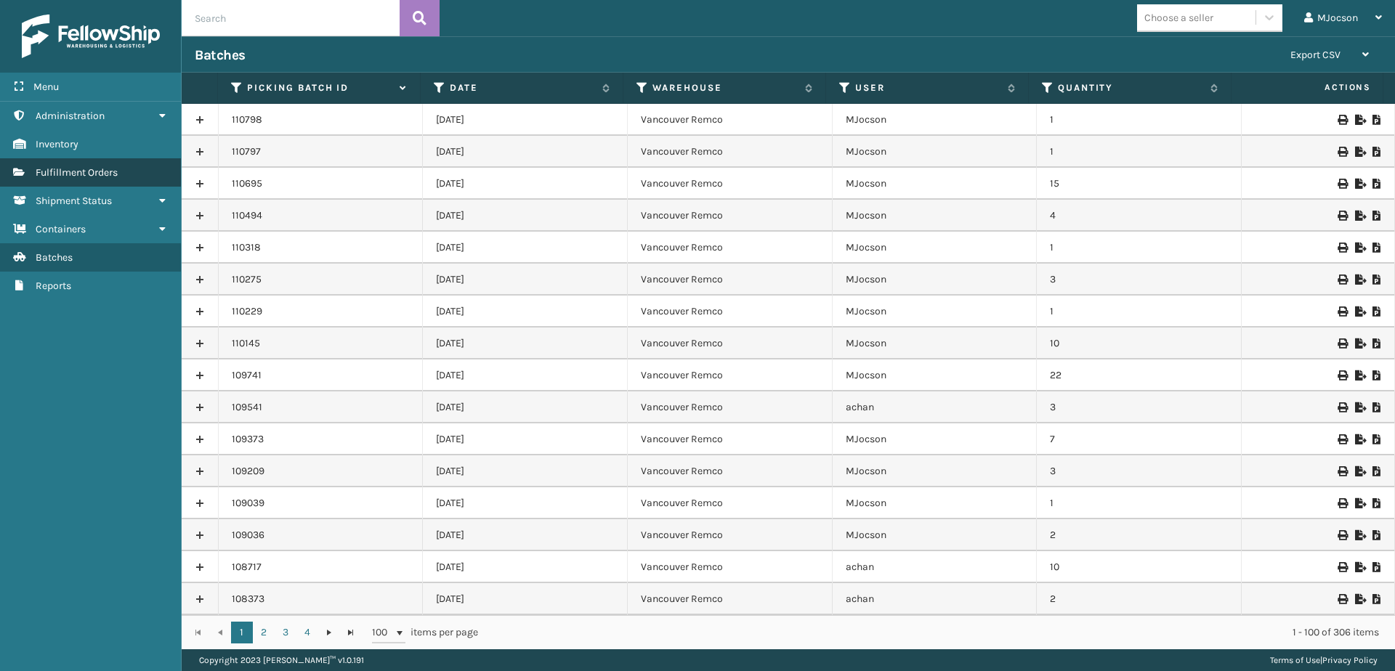
click at [76, 176] on span "Fulfillment Orders" at bounding box center [77, 172] width 82 height 12
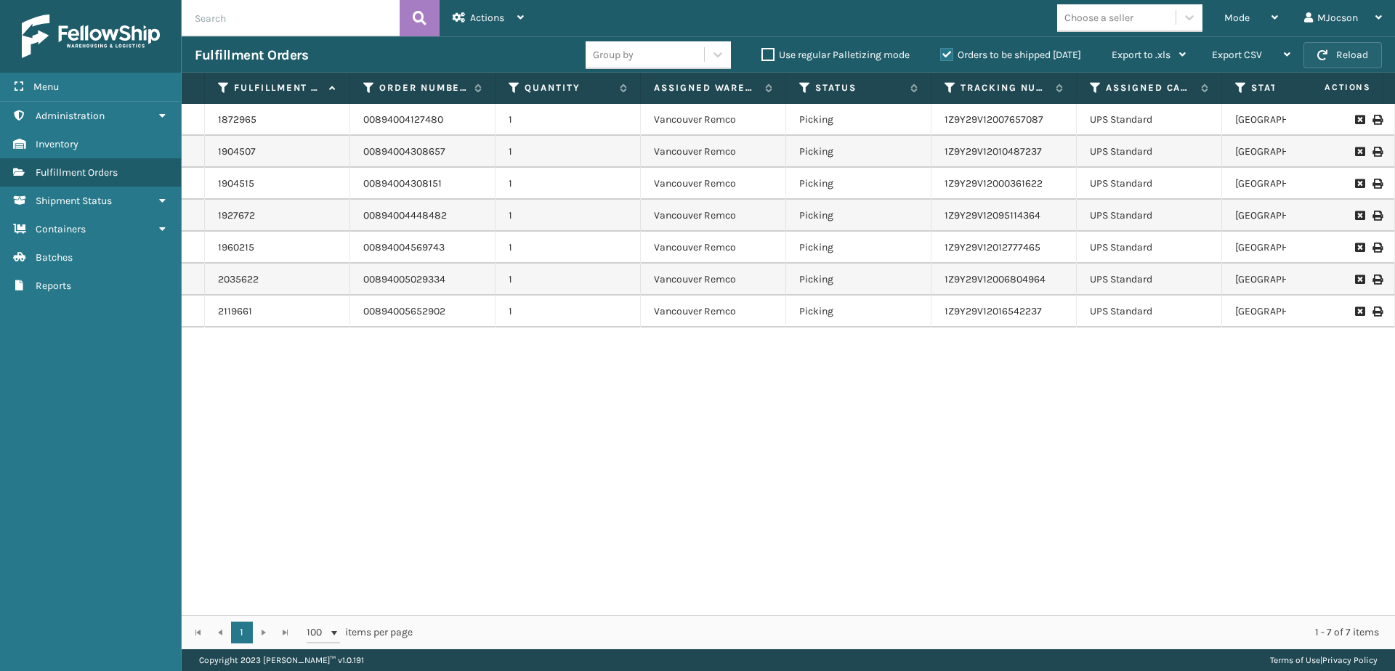
click at [1355, 58] on button "Reload" at bounding box center [1342, 55] width 78 height 26
click at [1240, 13] on span "Mode" at bounding box center [1236, 18] width 25 height 12
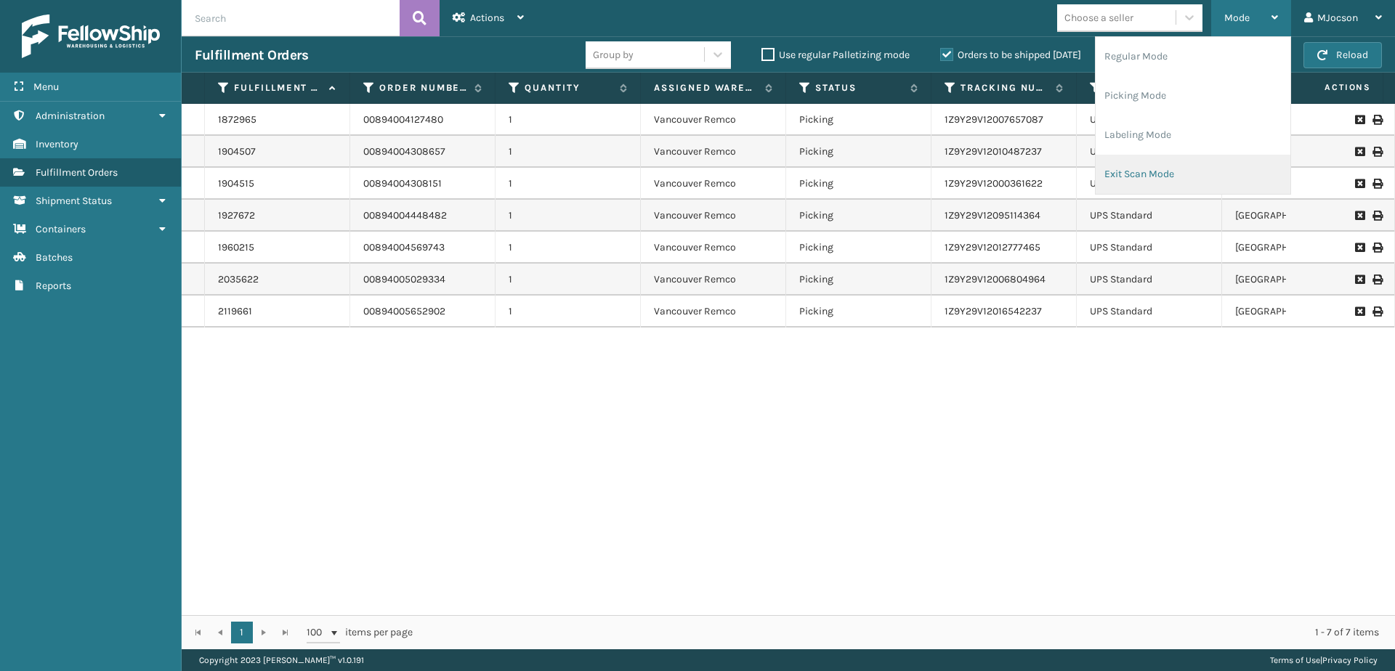
click at [1146, 174] on li "Exit Scan Mode" at bounding box center [1193, 174] width 195 height 39
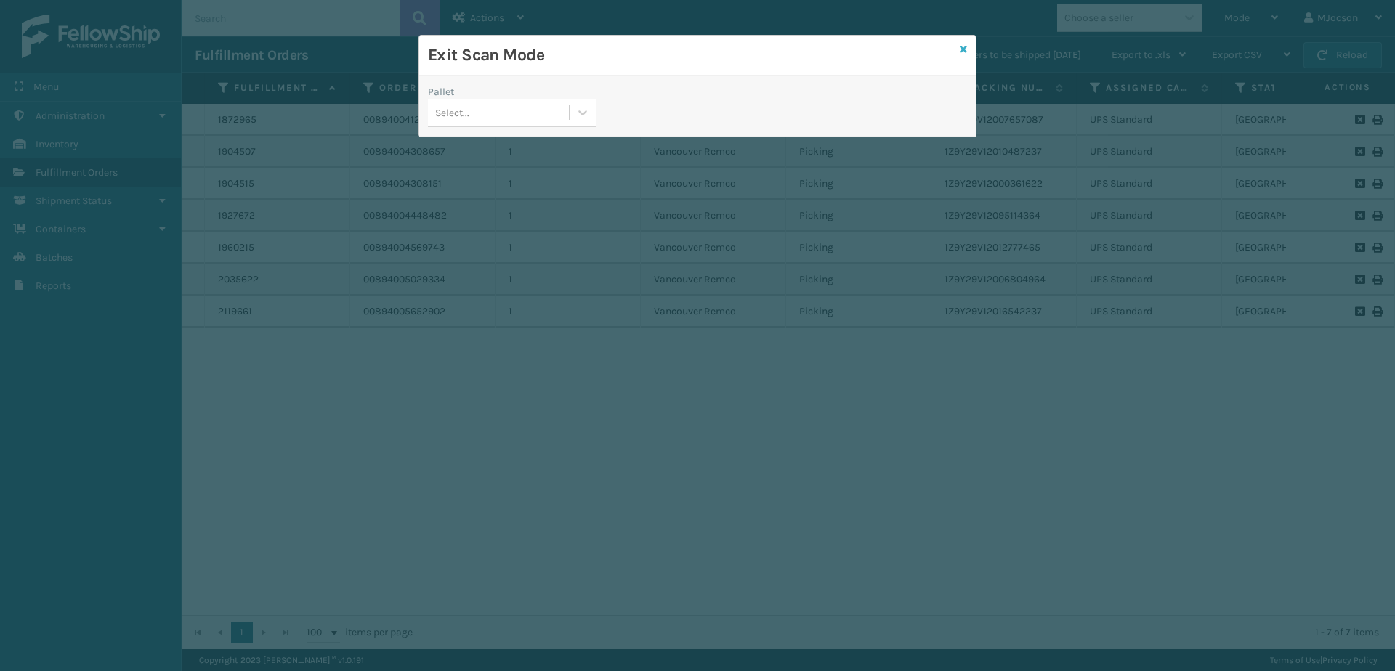
click at [964, 54] on link at bounding box center [963, 49] width 7 height 15
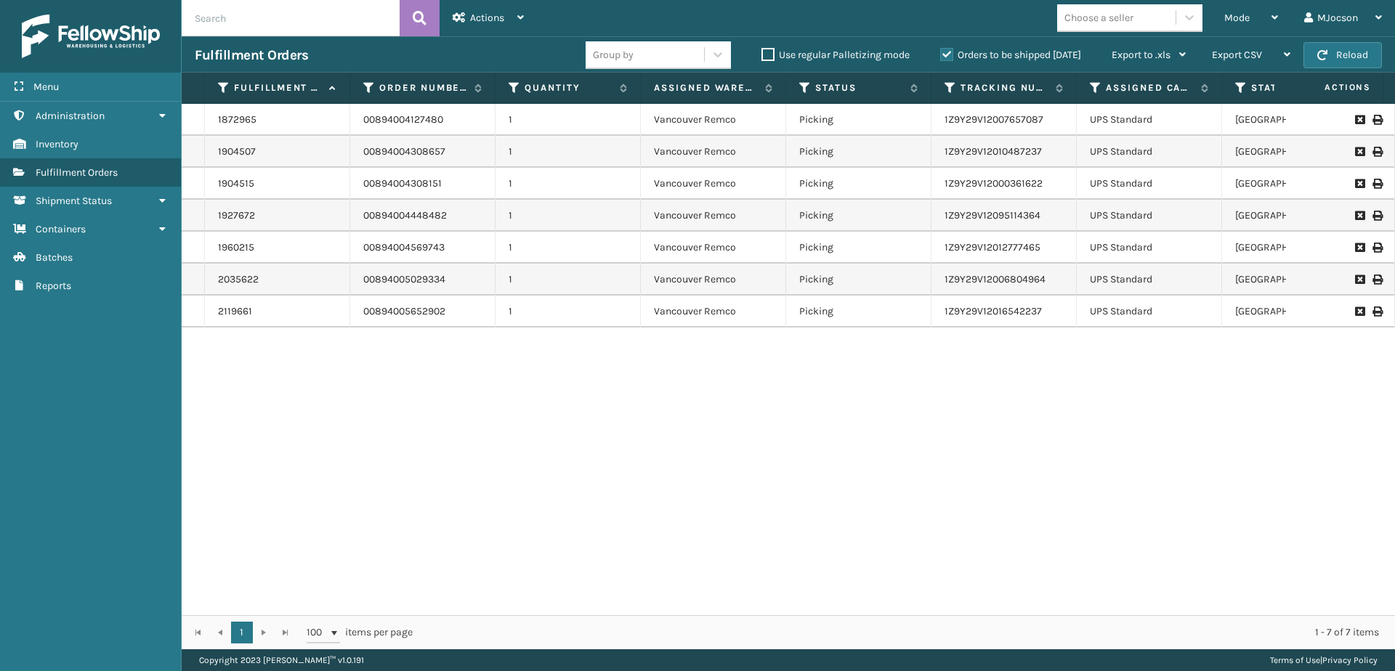
click at [705, 421] on div "1872965 00894004127480 1 [GEOGRAPHIC_DATA] Remco Picking 1Z9Y29V12007657087 UPS…" at bounding box center [788, 359] width 1213 height 511
